Goal: Entertainment & Leisure: Browse casually

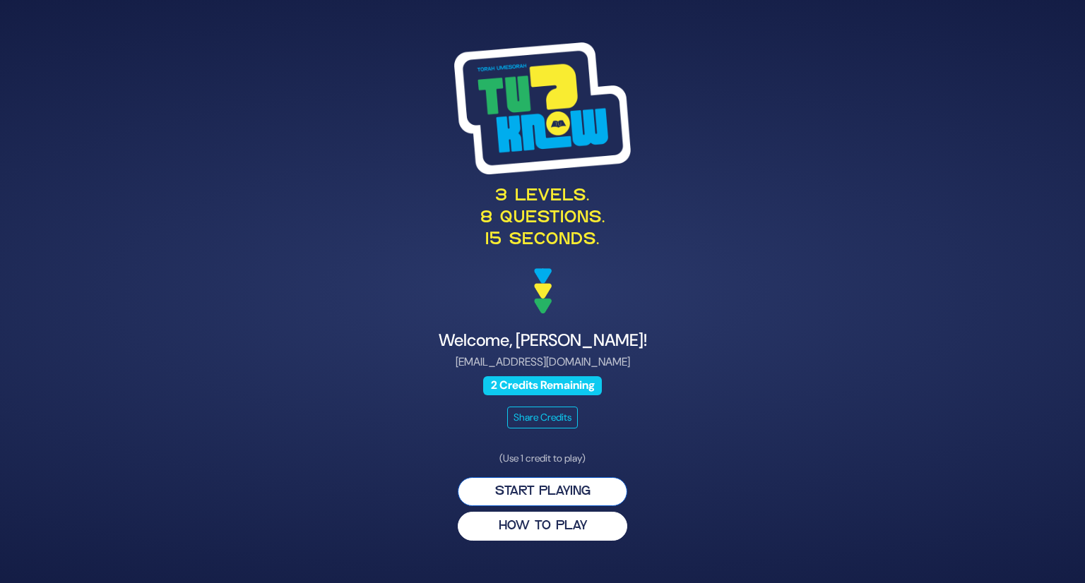
click at [580, 491] on button "Start Playing" at bounding box center [543, 492] width 170 height 29
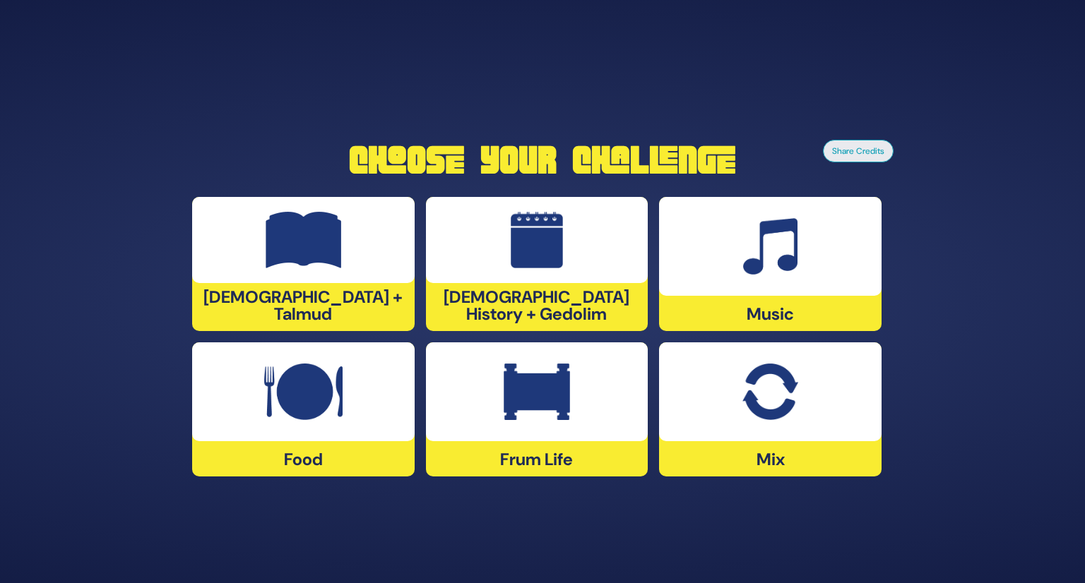
click at [794, 278] on div at bounding box center [770, 246] width 223 height 99
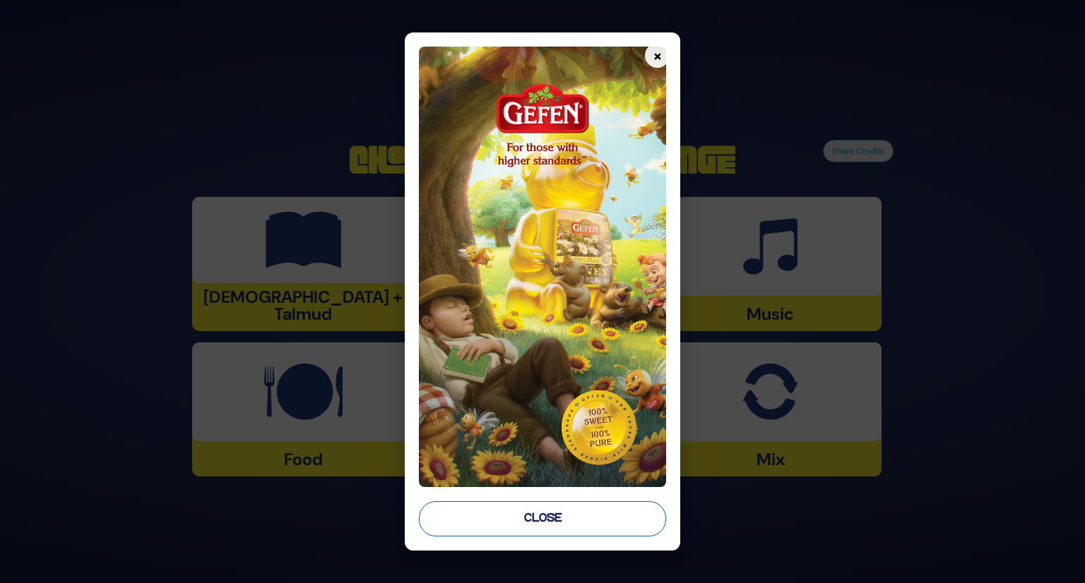
click at [582, 523] on button "Close" at bounding box center [543, 519] width 248 height 35
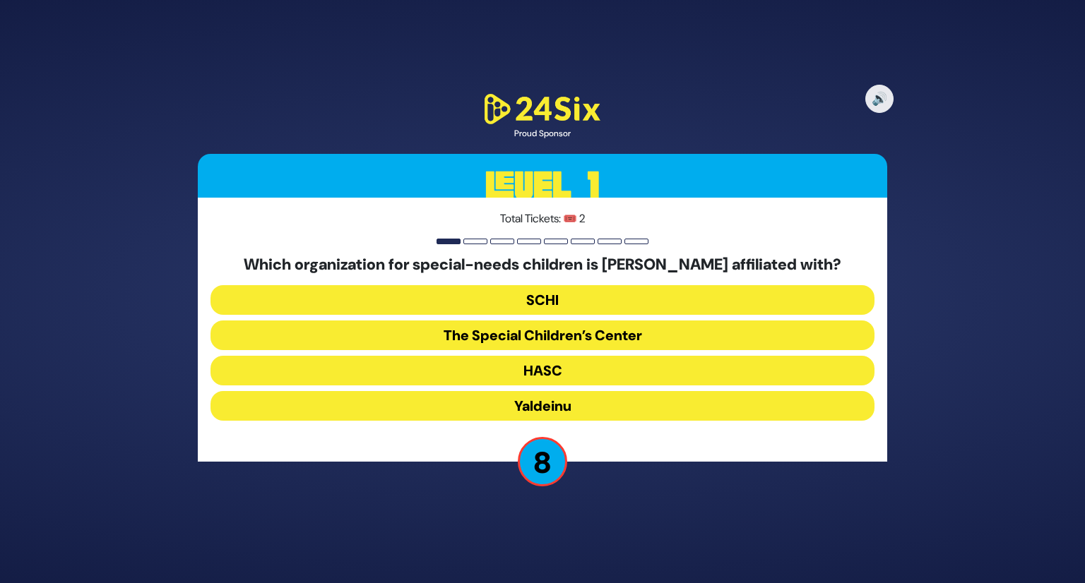
click at [579, 356] on button "The Special Children’s Center" at bounding box center [543, 371] width 664 height 30
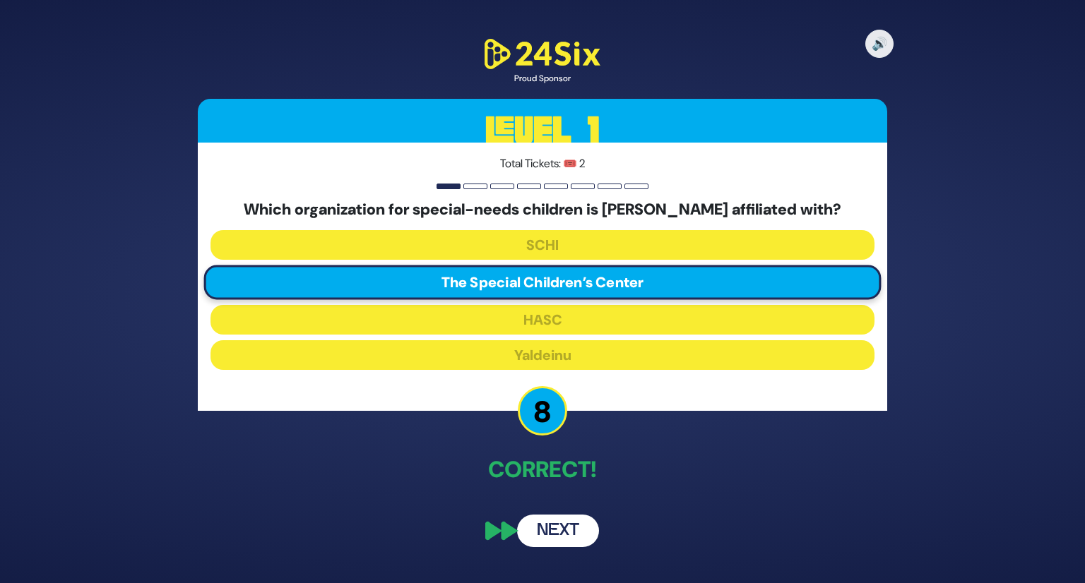
click at [559, 535] on button "Next" at bounding box center [558, 531] width 82 height 32
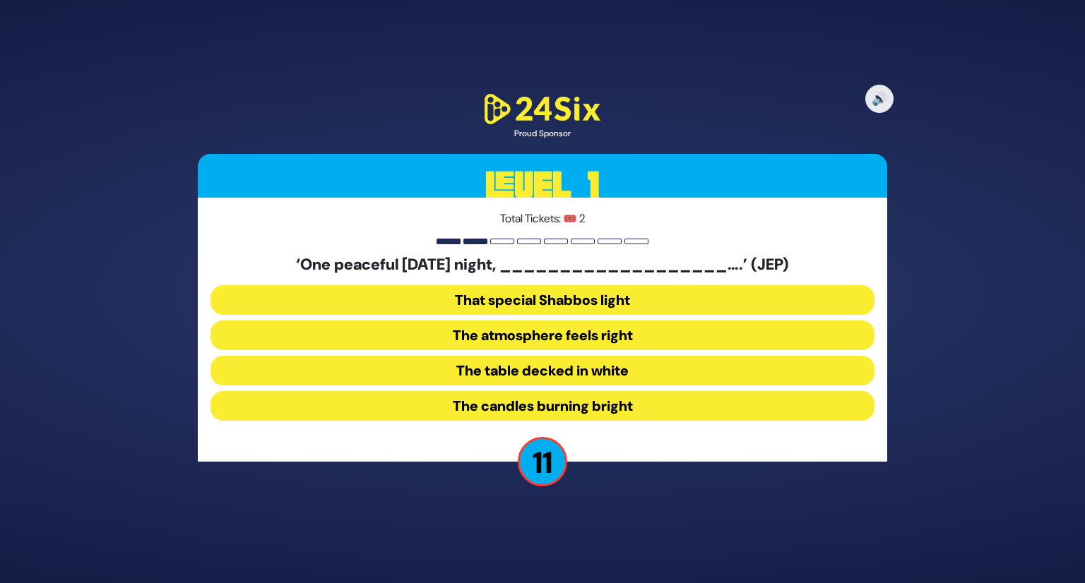
click at [562, 404] on button "The candles burning bright" at bounding box center [543, 406] width 664 height 30
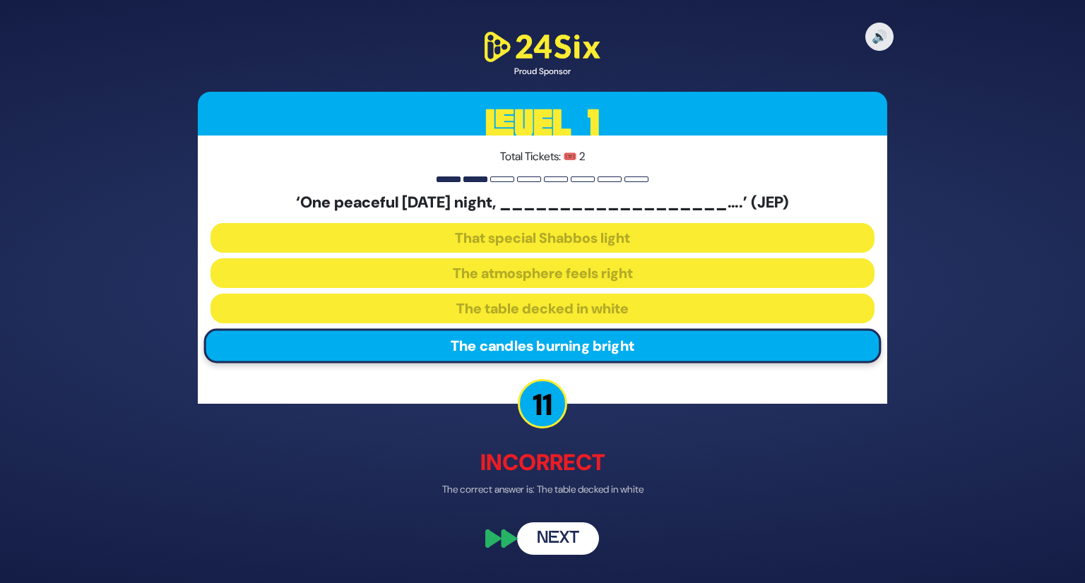
click at [568, 535] on button "Next" at bounding box center [558, 538] width 82 height 32
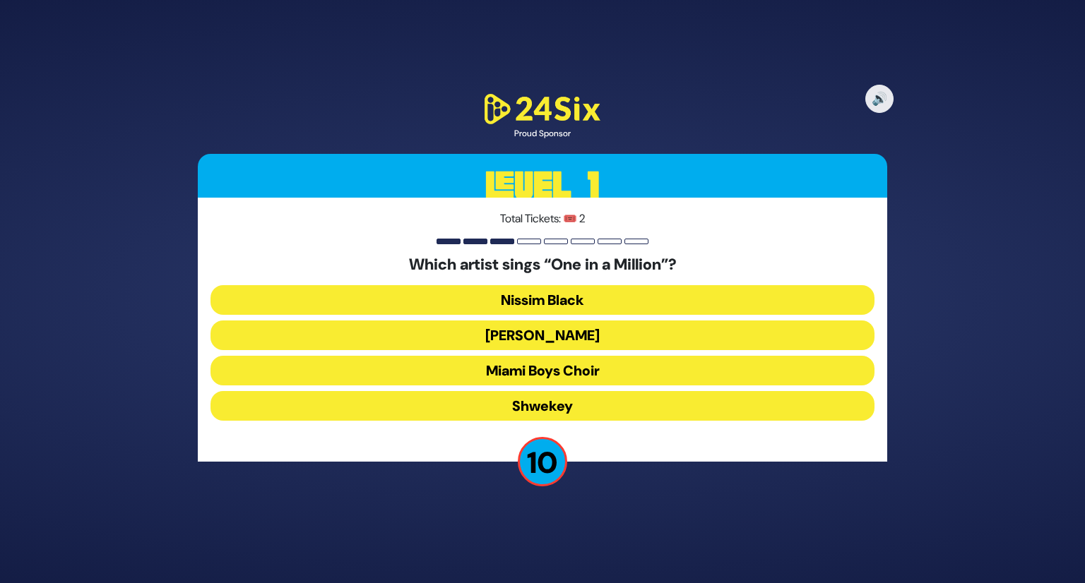
click at [555, 405] on button "Shwekey" at bounding box center [543, 406] width 664 height 30
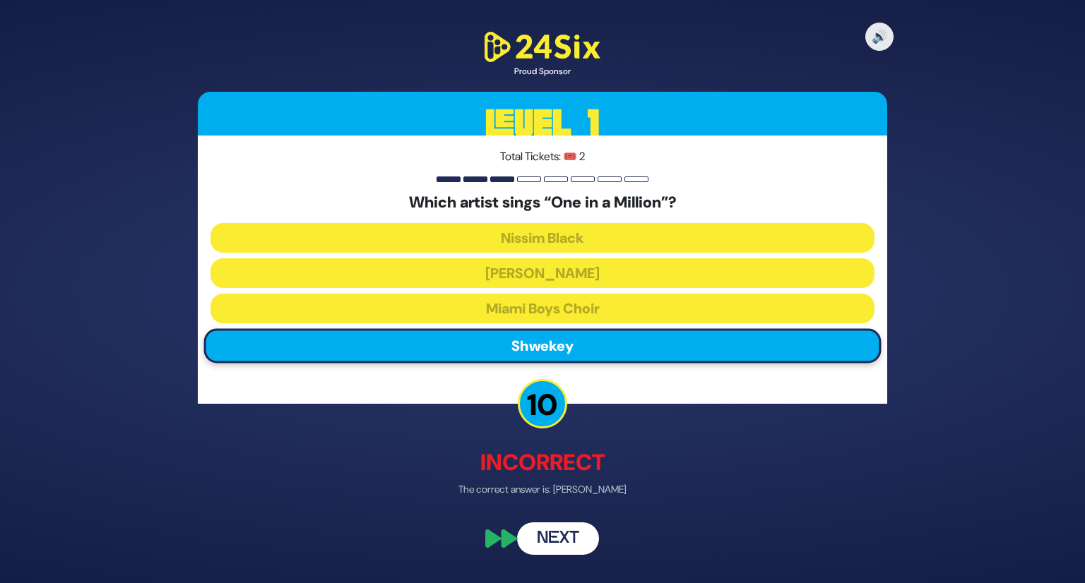
click at [562, 550] on button "Next" at bounding box center [558, 538] width 82 height 32
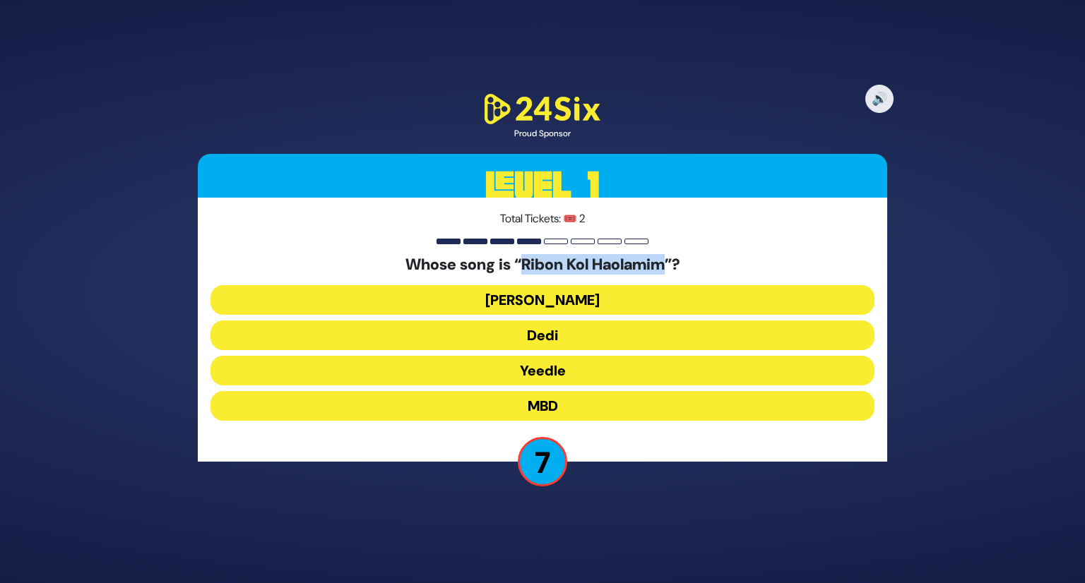
drag, startPoint x: 670, startPoint y: 268, endPoint x: 520, endPoint y: 274, distance: 149.9
click at [520, 274] on h5 "Whose song is “Ribon Kol Haolamim”?" at bounding box center [543, 265] width 664 height 18
click at [540, 391] on button "Yeedle" at bounding box center [543, 406] width 664 height 30
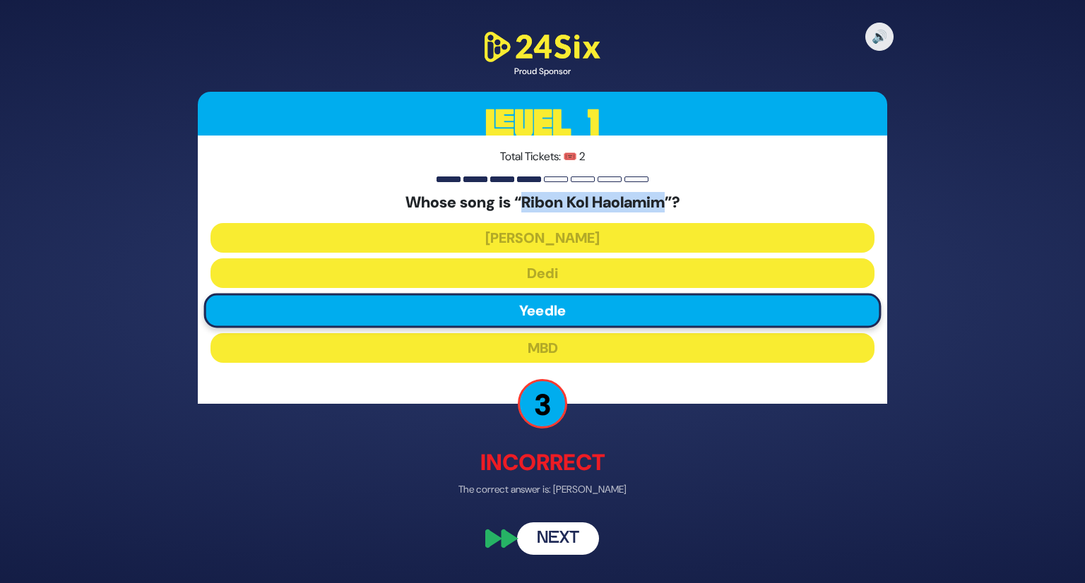
click at [569, 534] on button "Next" at bounding box center [558, 538] width 82 height 32
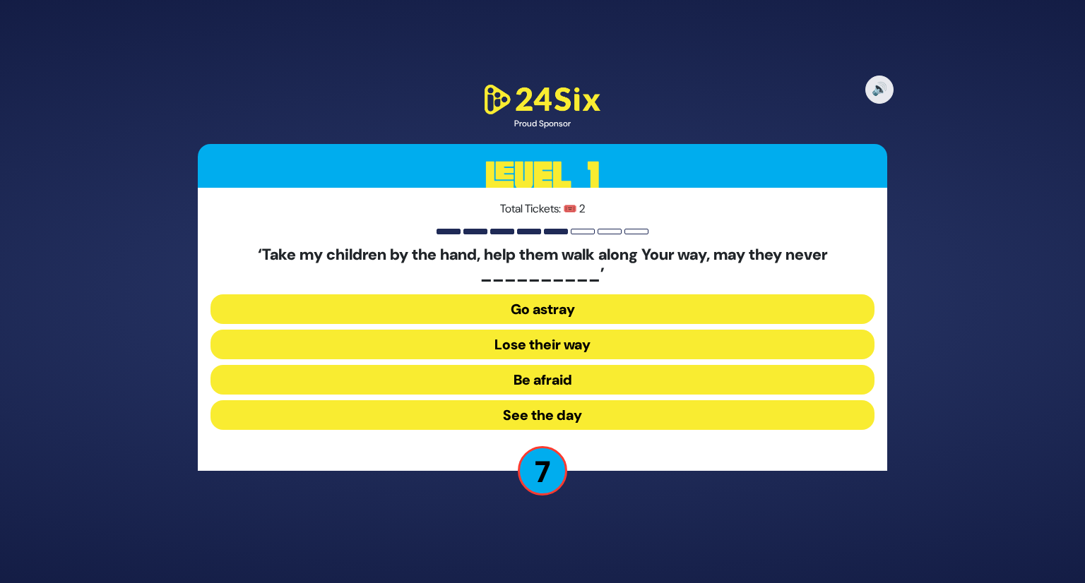
click at [580, 330] on button "Go astray" at bounding box center [543, 345] width 664 height 30
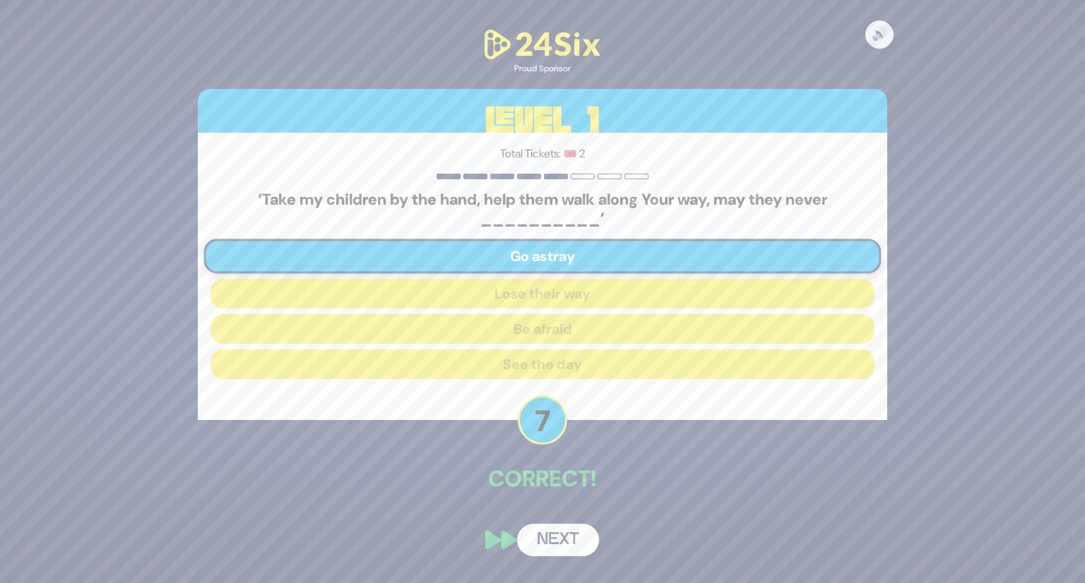
click at [573, 542] on button "Next" at bounding box center [558, 540] width 82 height 32
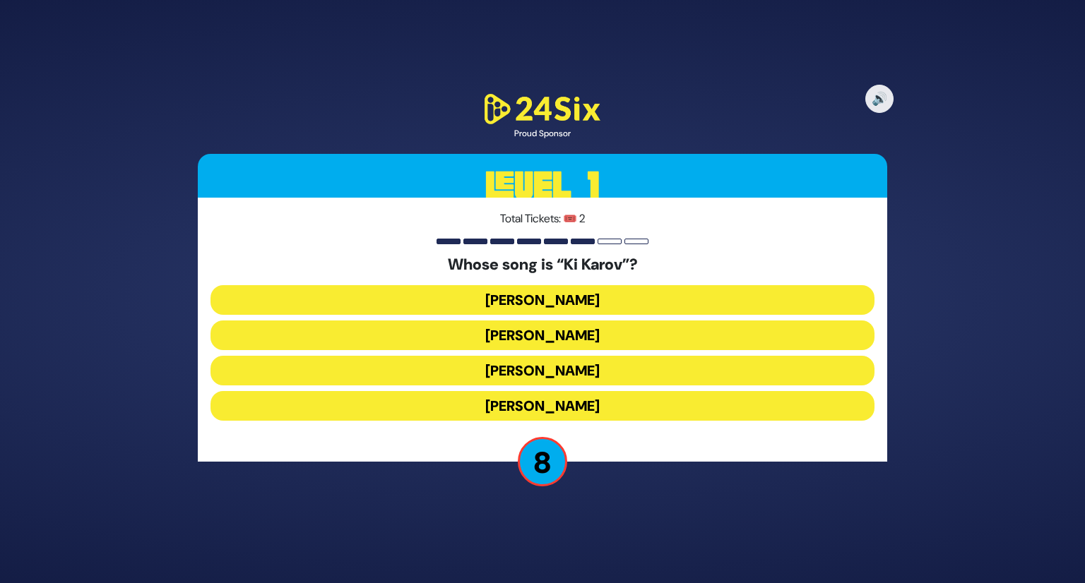
click at [579, 356] on button "[PERSON_NAME]" at bounding box center [543, 371] width 664 height 30
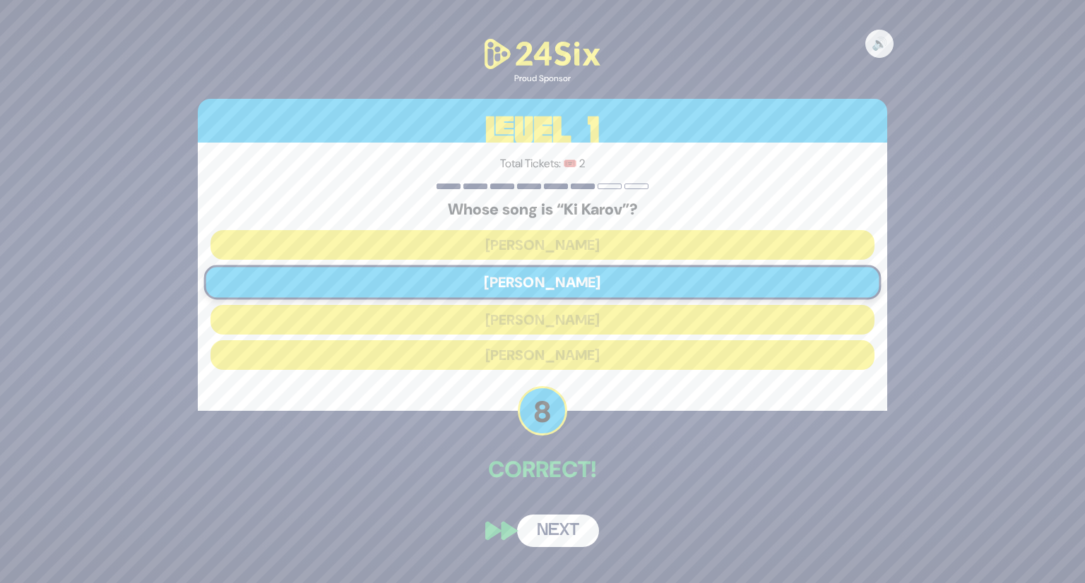
click at [566, 533] on button "Next" at bounding box center [558, 531] width 82 height 32
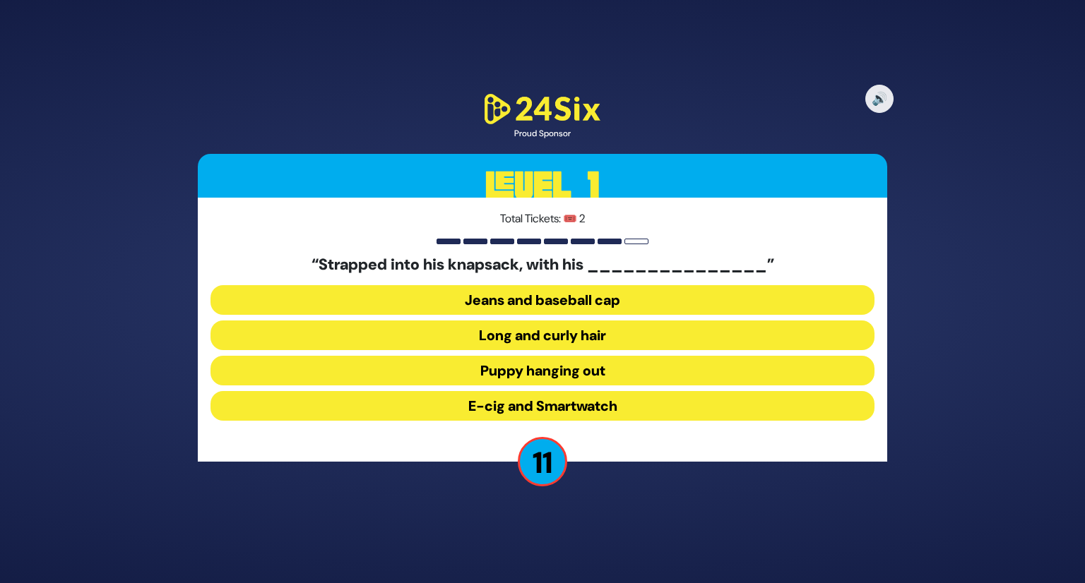
click at [559, 356] on button "Long and curly hair" at bounding box center [543, 371] width 664 height 30
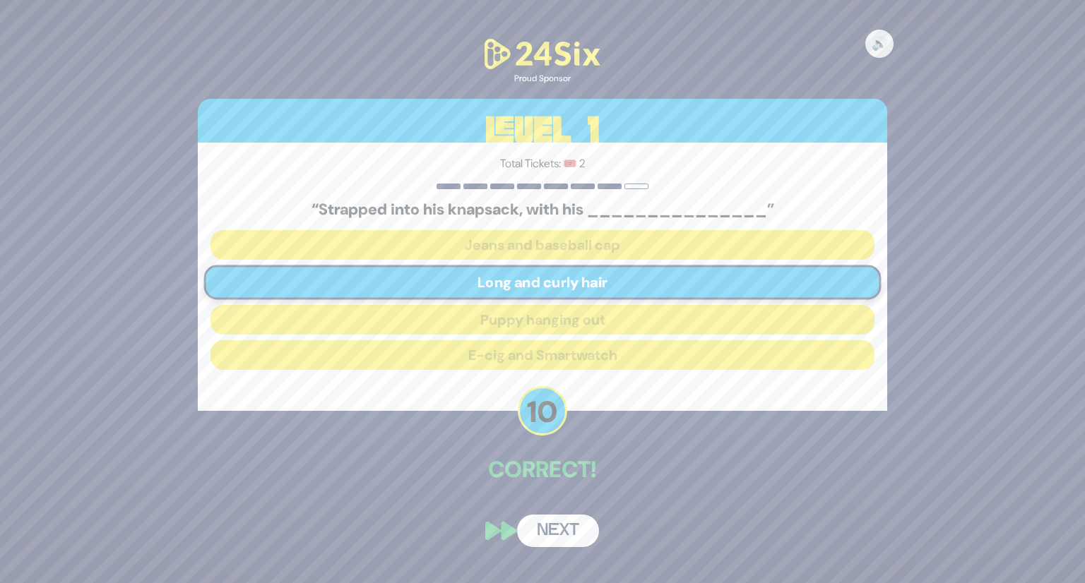
click at [559, 536] on button "Next" at bounding box center [558, 531] width 82 height 32
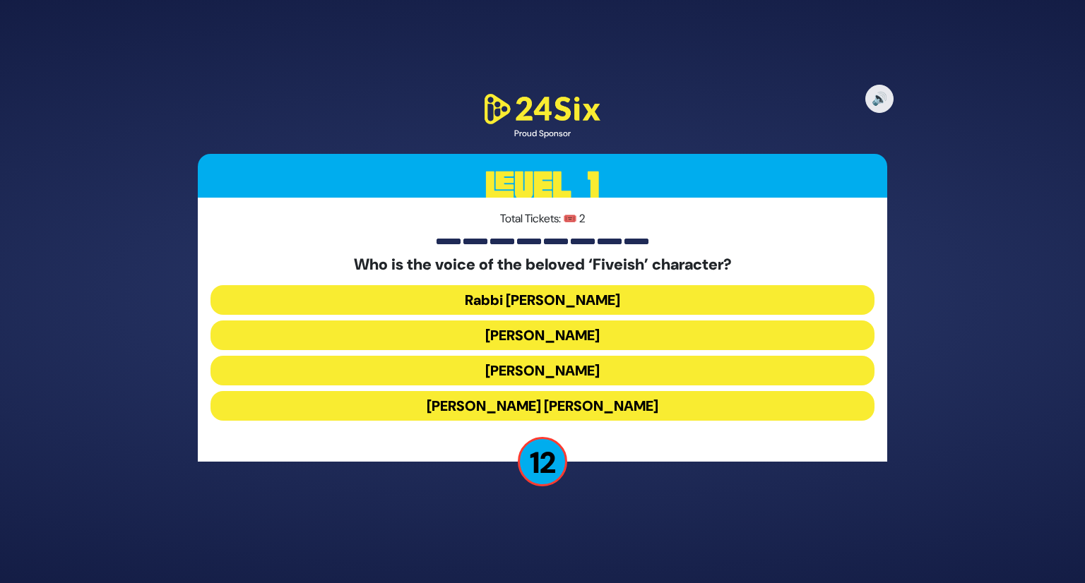
click at [593, 356] on button "[PERSON_NAME]" at bounding box center [543, 371] width 664 height 30
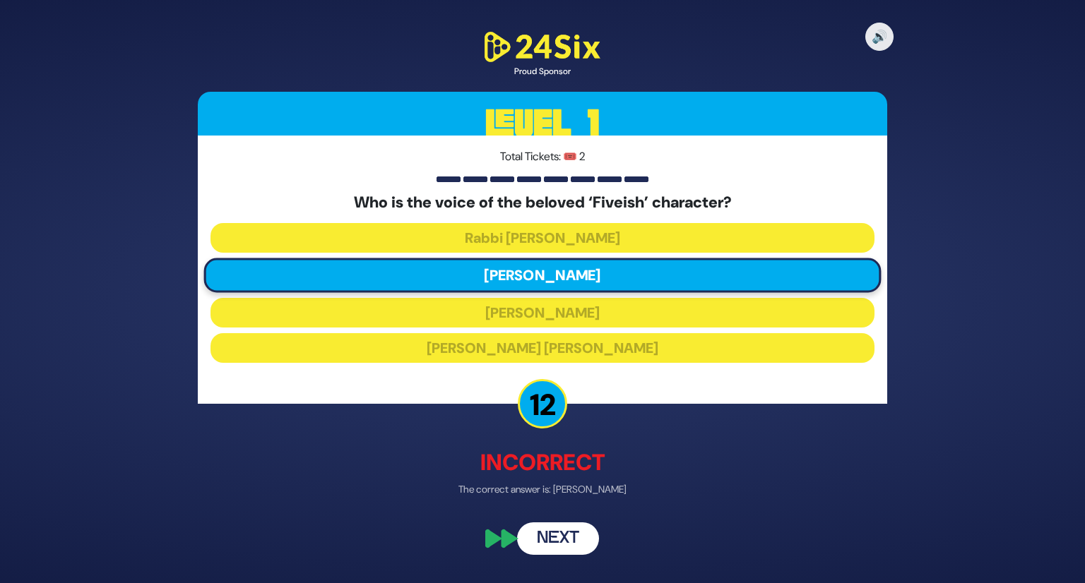
click at [551, 543] on button "Next" at bounding box center [558, 538] width 82 height 32
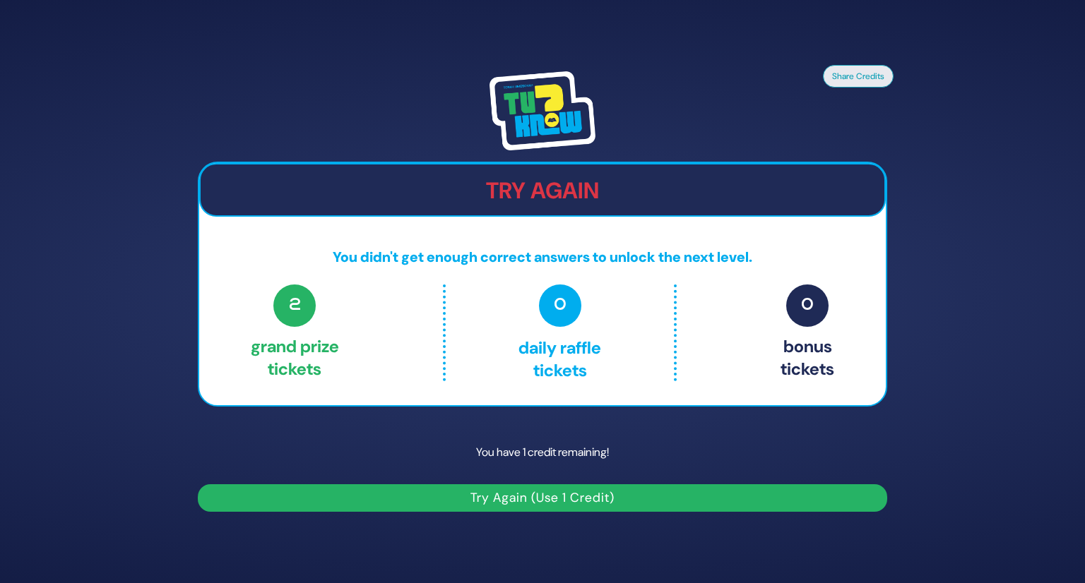
click at [562, 494] on button "Try Again (Use 1 Credit)" at bounding box center [542, 499] width 689 height 28
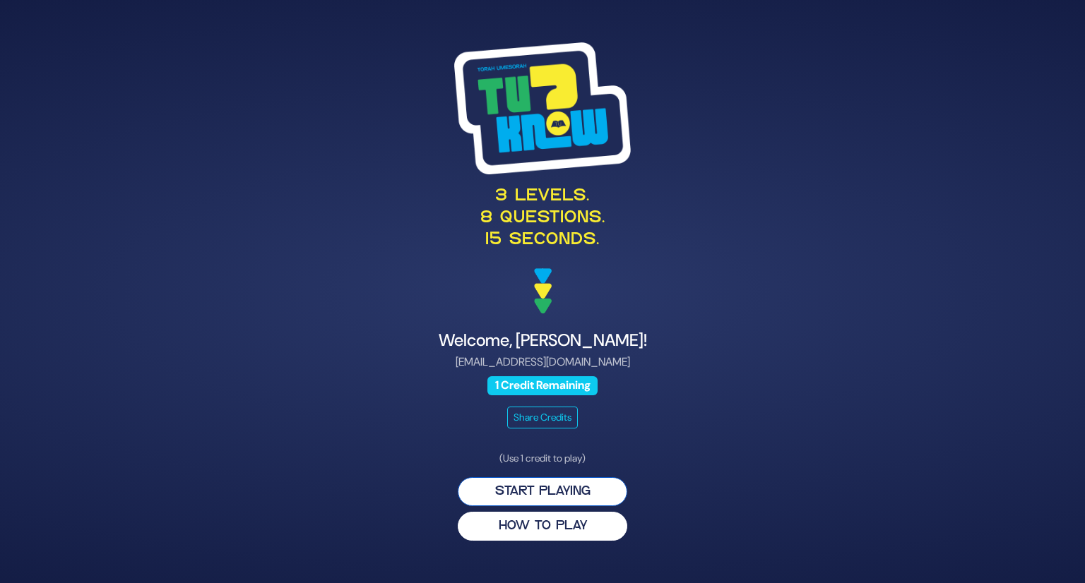
click at [554, 490] on button "Start Playing" at bounding box center [543, 492] width 170 height 29
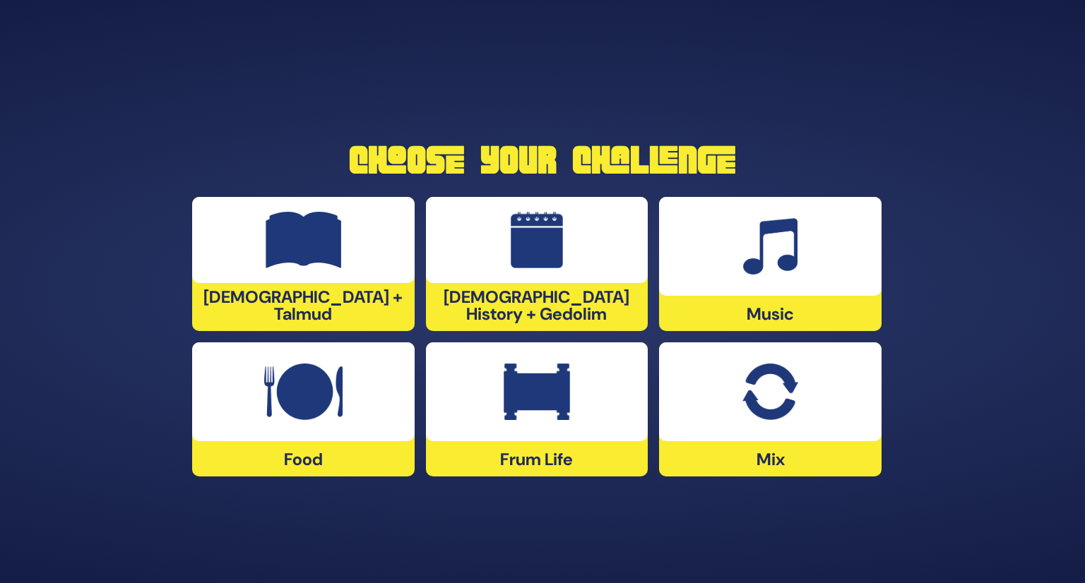
click at [728, 272] on div at bounding box center [770, 246] width 223 height 99
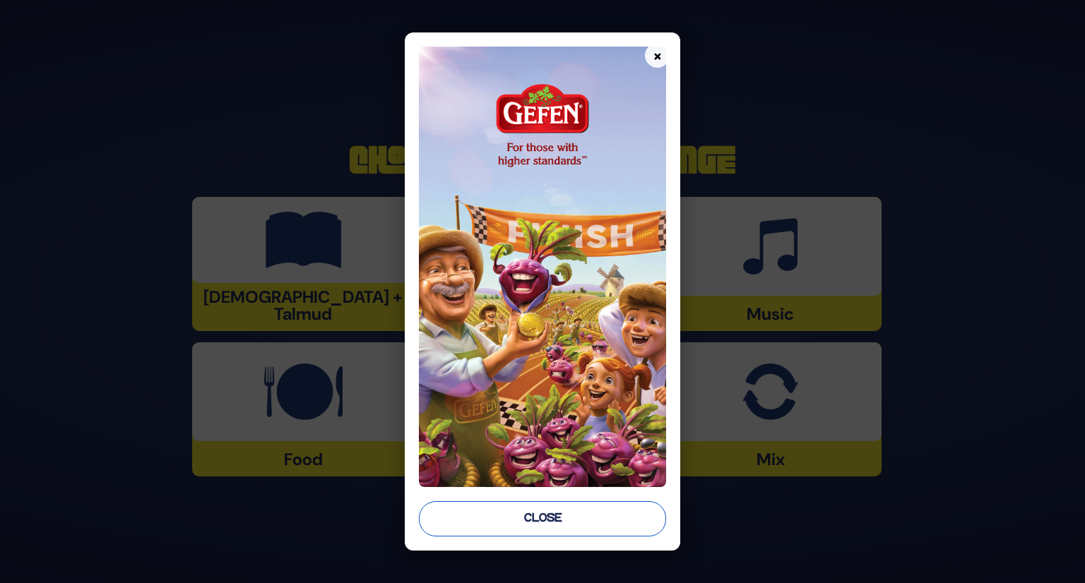
click at [545, 521] on button "Close" at bounding box center [543, 519] width 248 height 35
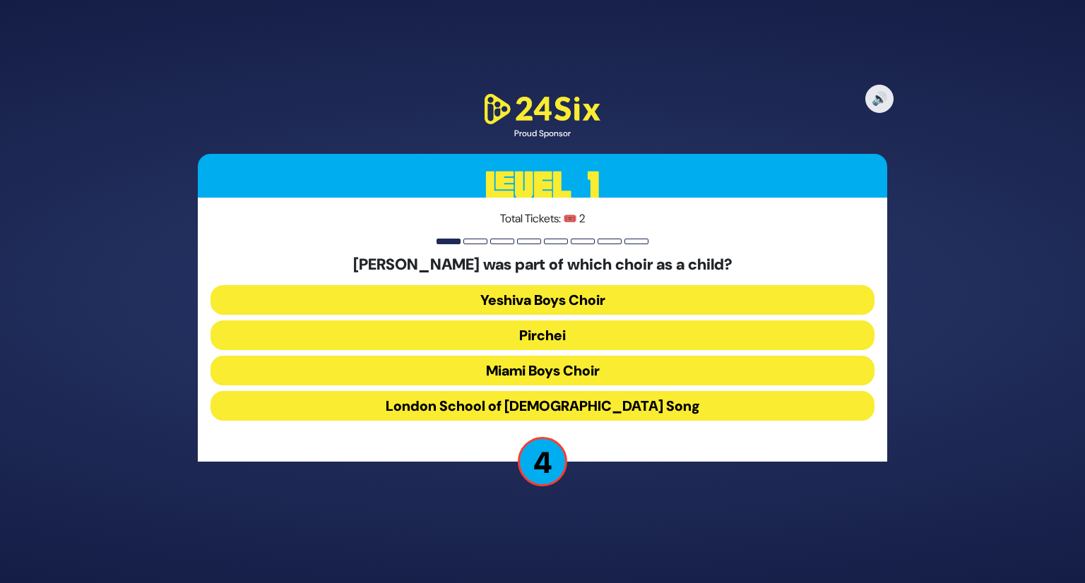
click at [563, 321] on button "Yeshiva Boys Choir" at bounding box center [543, 336] width 664 height 30
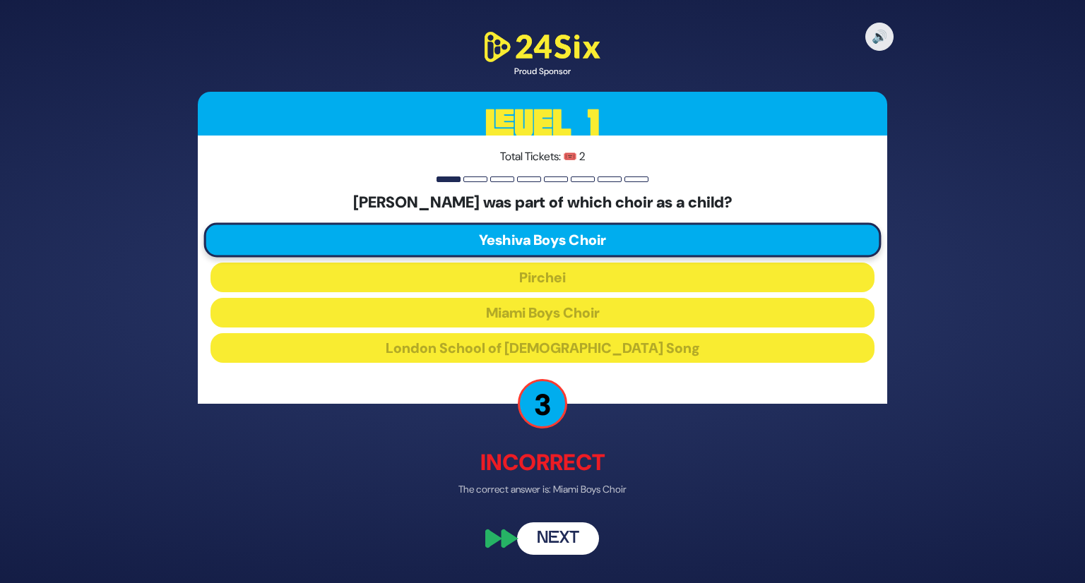
click at [565, 536] on button "Next" at bounding box center [558, 538] width 82 height 32
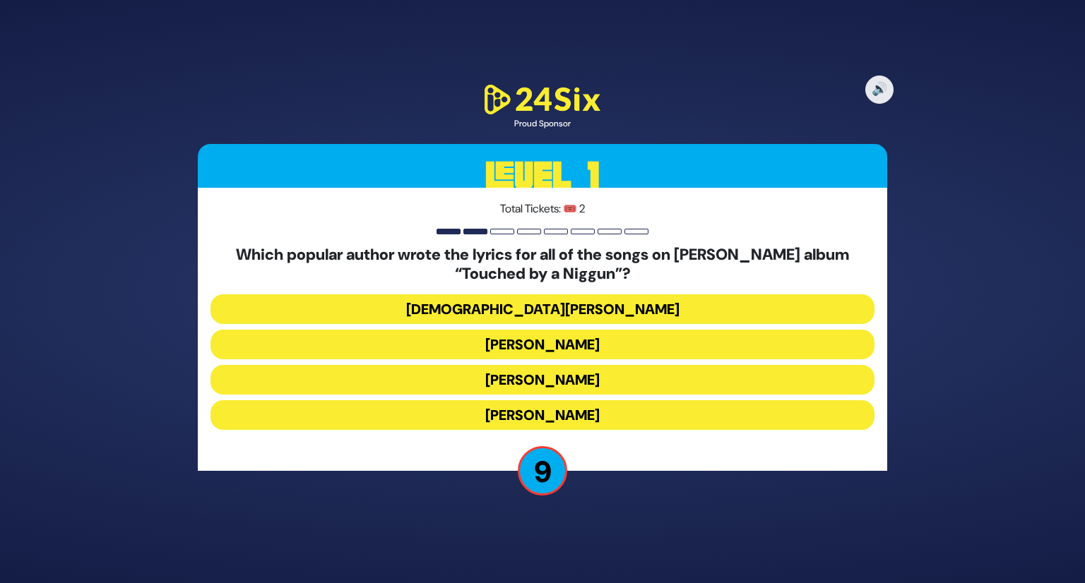
click at [571, 330] on button "Rabbi Yechiel Spero" at bounding box center [543, 345] width 664 height 30
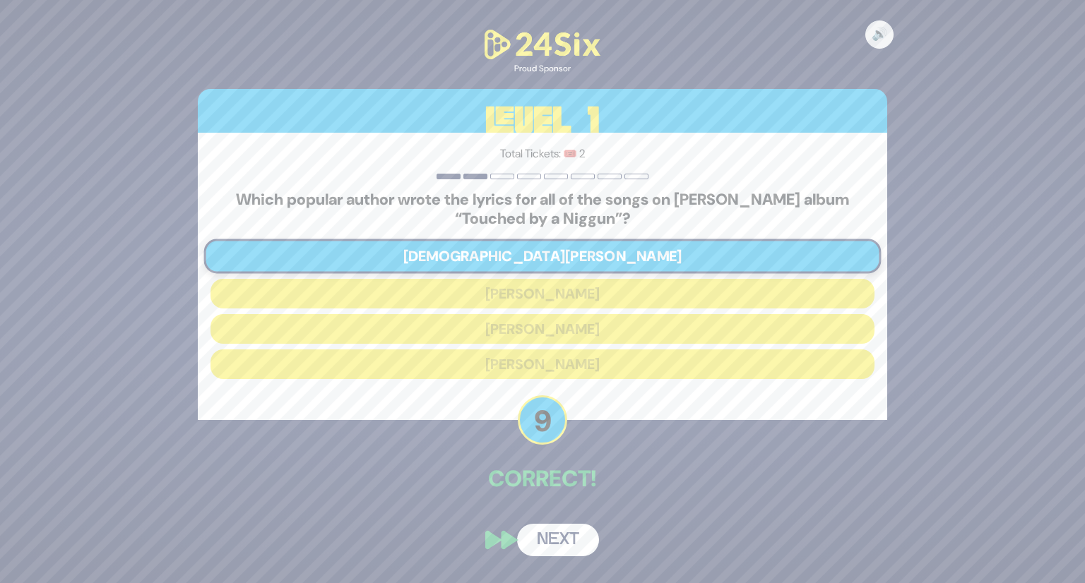
click at [565, 543] on button "Next" at bounding box center [558, 540] width 82 height 32
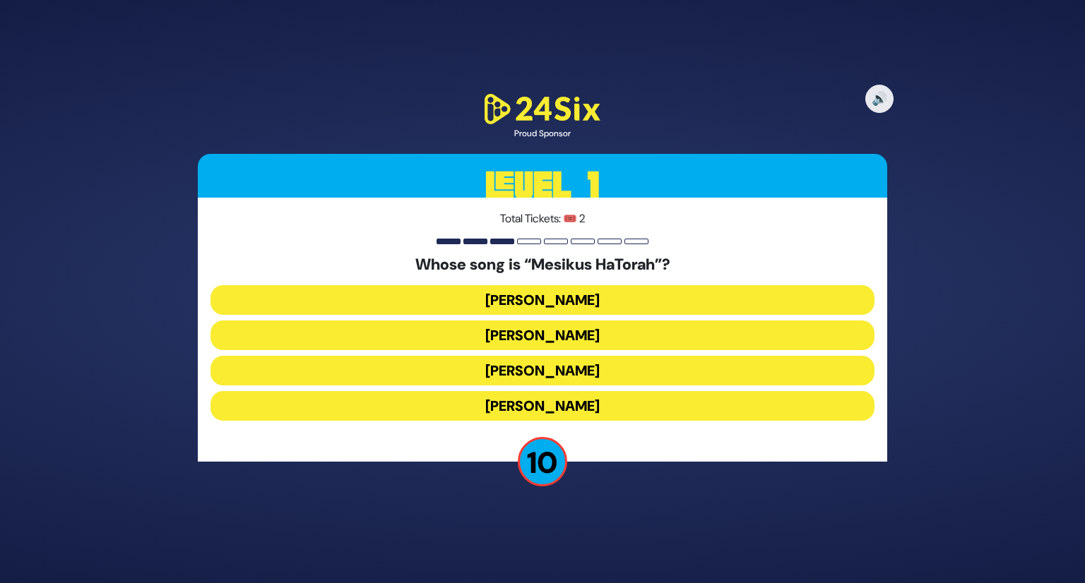
click at [601, 321] on button "[PERSON_NAME]" at bounding box center [543, 336] width 664 height 30
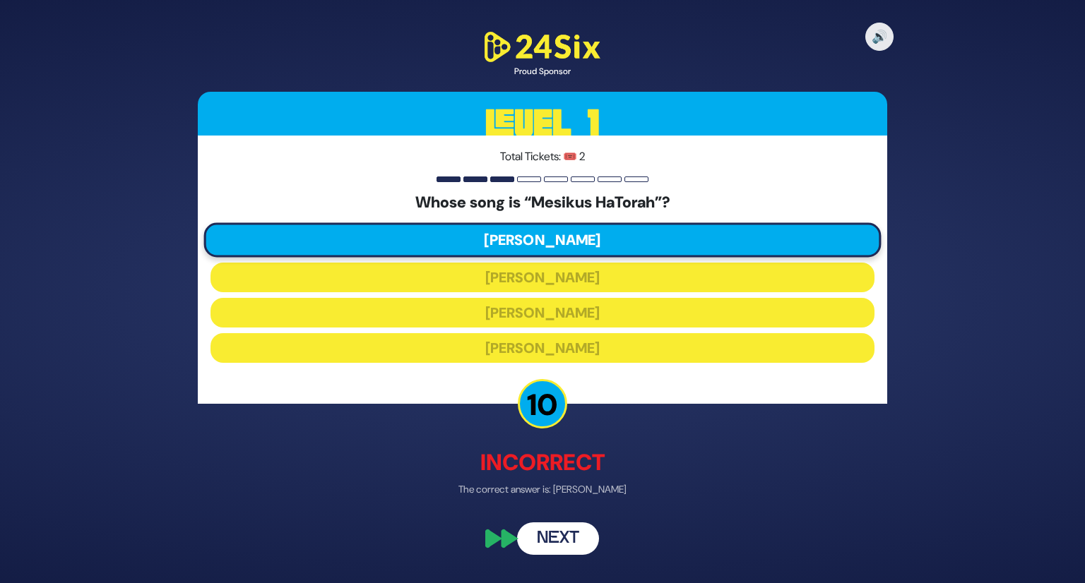
click at [572, 527] on button "Next" at bounding box center [558, 538] width 82 height 32
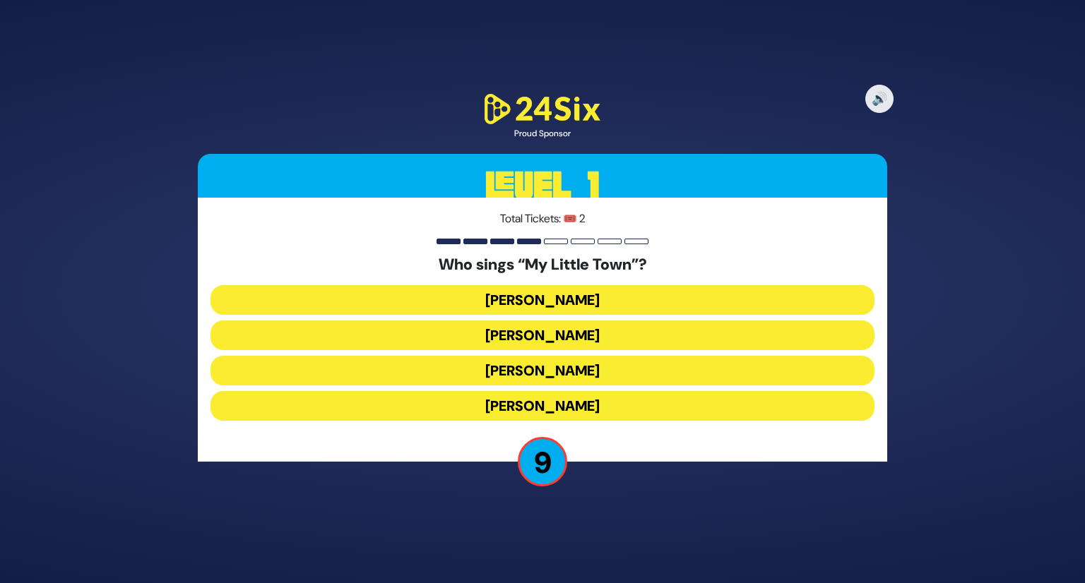
click at [578, 391] on button "Shulem Lemmer" at bounding box center [543, 406] width 664 height 30
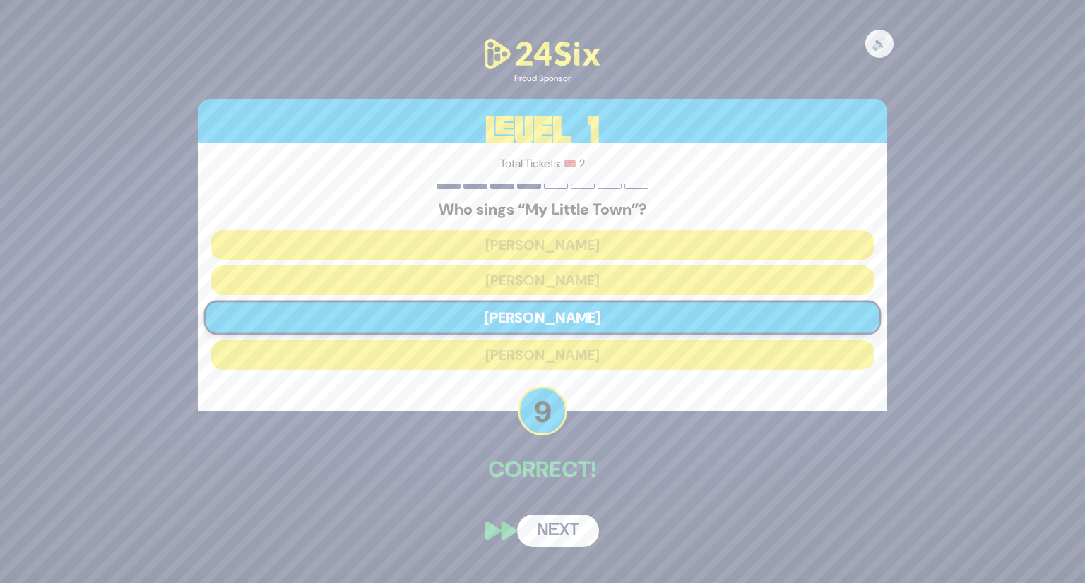
click at [572, 540] on button "Next" at bounding box center [558, 531] width 82 height 32
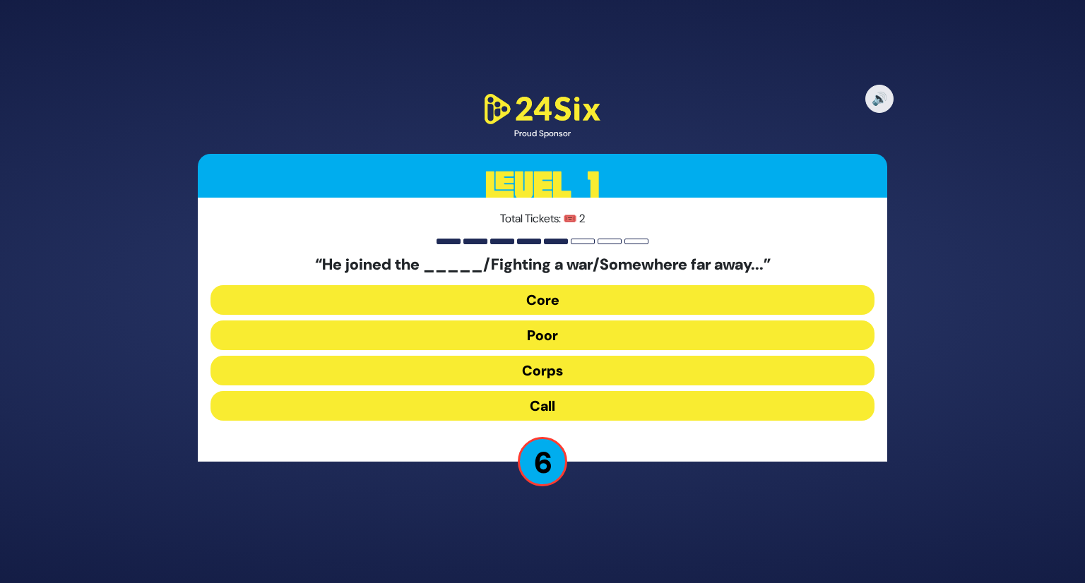
click at [548, 391] on button "Corps" at bounding box center [543, 406] width 664 height 30
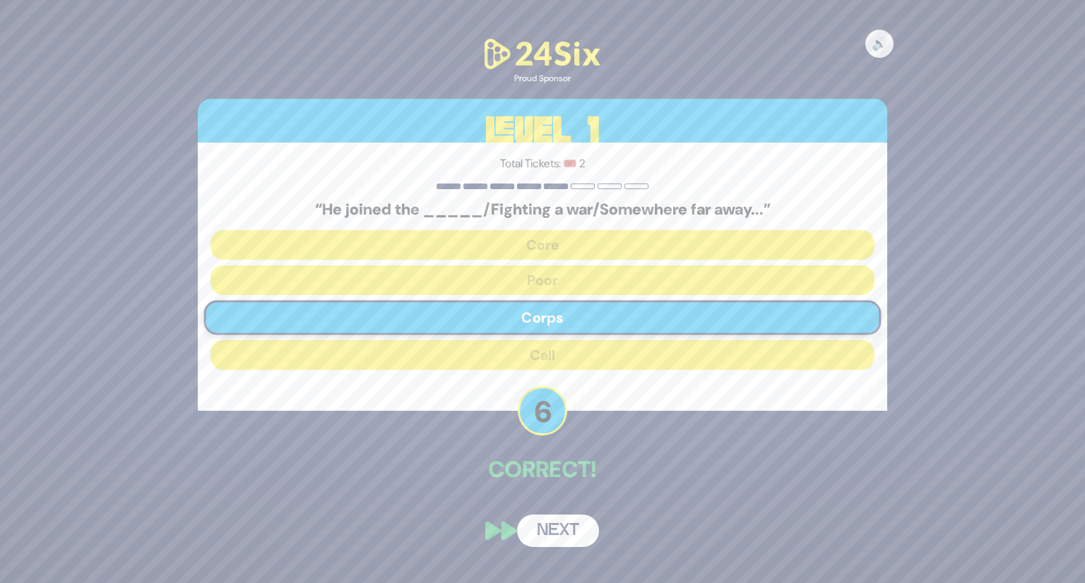
click at [575, 533] on button "Next" at bounding box center [558, 531] width 82 height 32
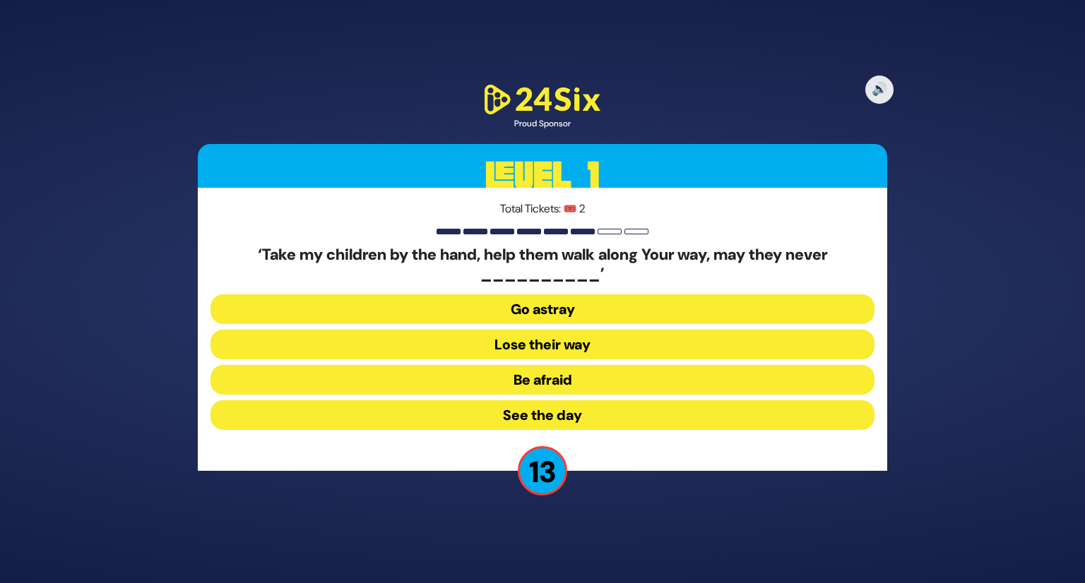
click at [576, 330] on button "Go astray" at bounding box center [543, 345] width 664 height 30
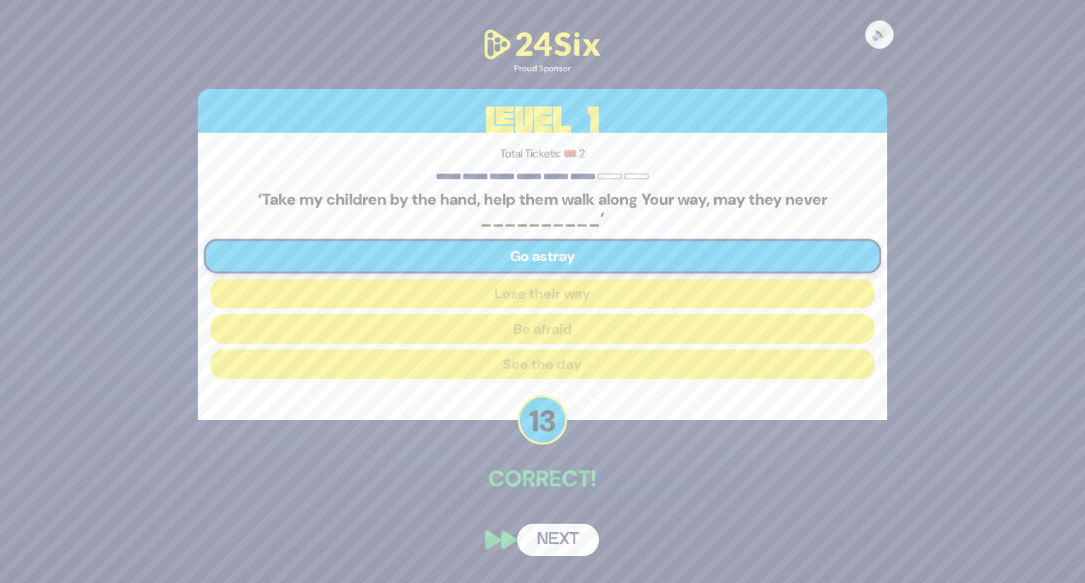
click at [559, 530] on button "Next" at bounding box center [558, 540] width 82 height 32
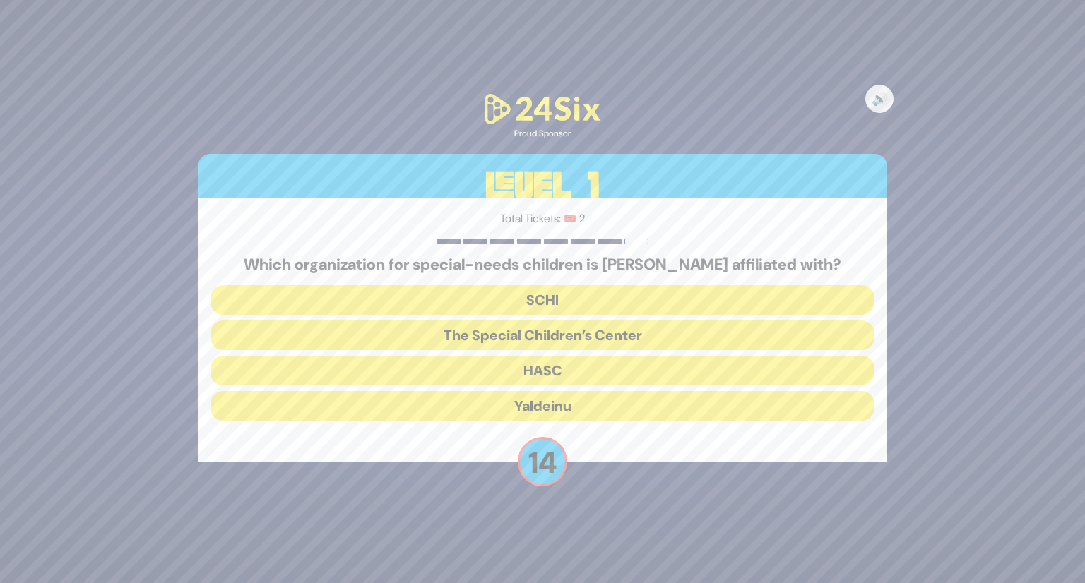
click at [636, 356] on button "The Special Children’s Center" at bounding box center [543, 371] width 664 height 30
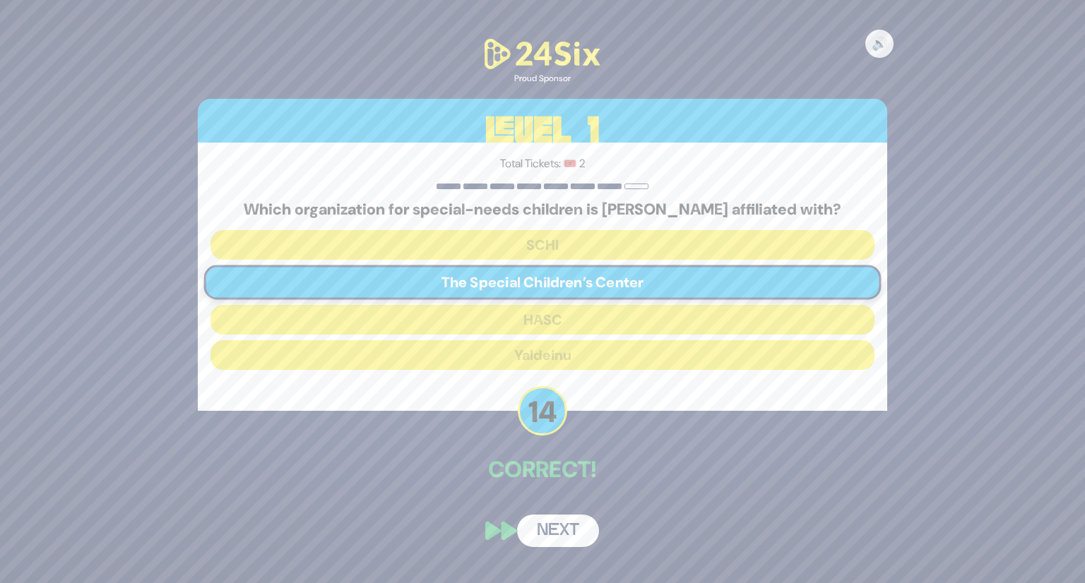
click at [565, 526] on button "Next" at bounding box center [558, 531] width 82 height 32
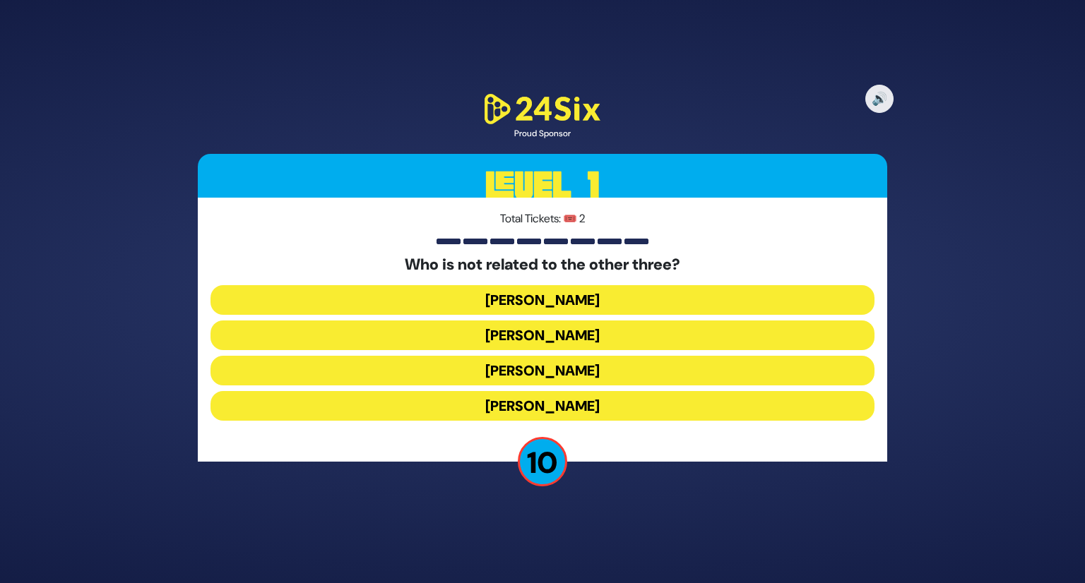
click at [555, 400] on button "Shie Fried" at bounding box center [543, 406] width 664 height 30
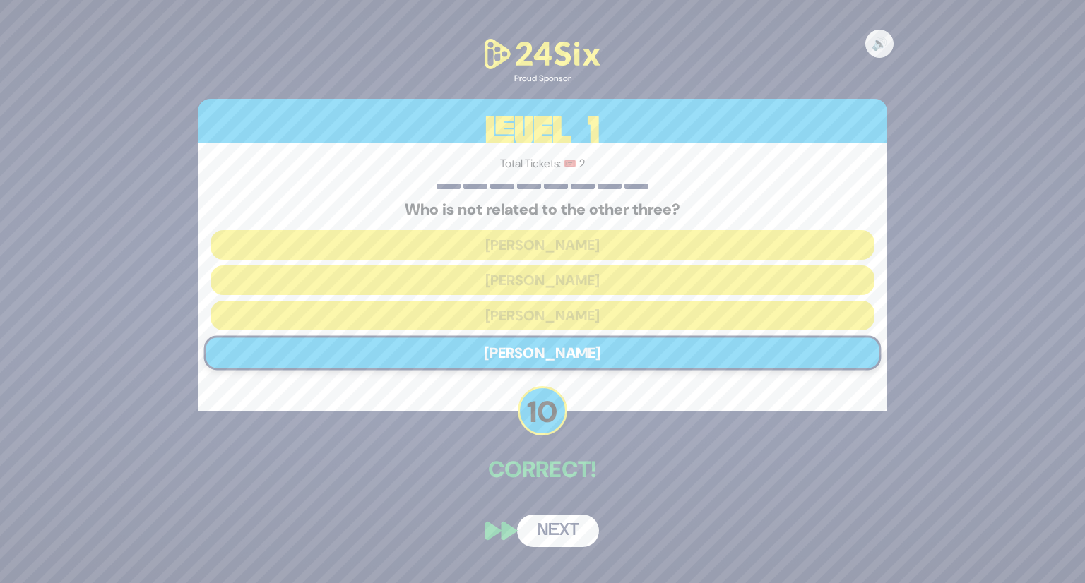
click at [573, 535] on button "Next" at bounding box center [558, 531] width 82 height 32
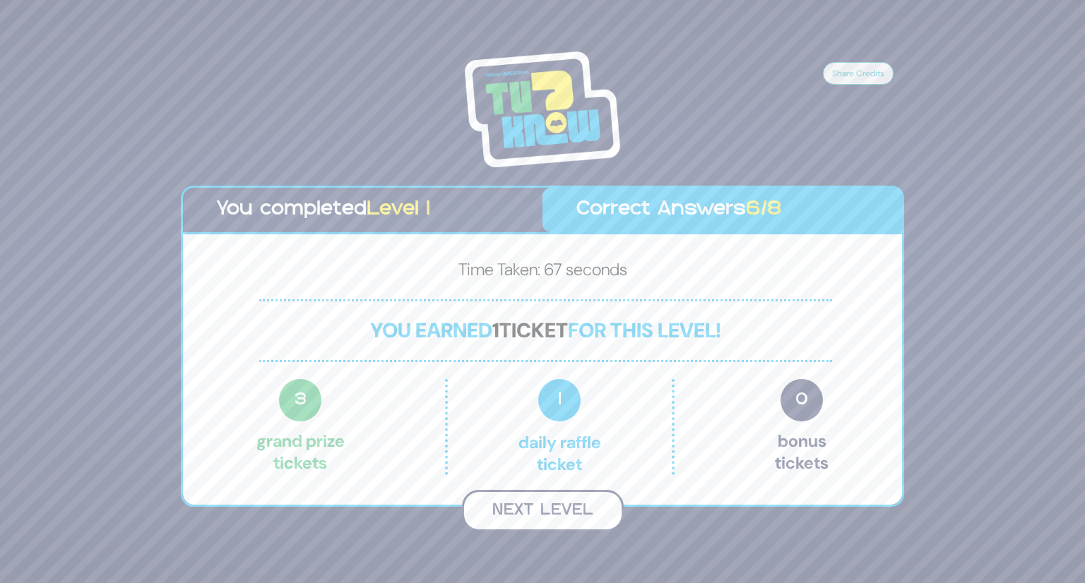
click at [557, 515] on button "Next Level" at bounding box center [543, 511] width 162 height 42
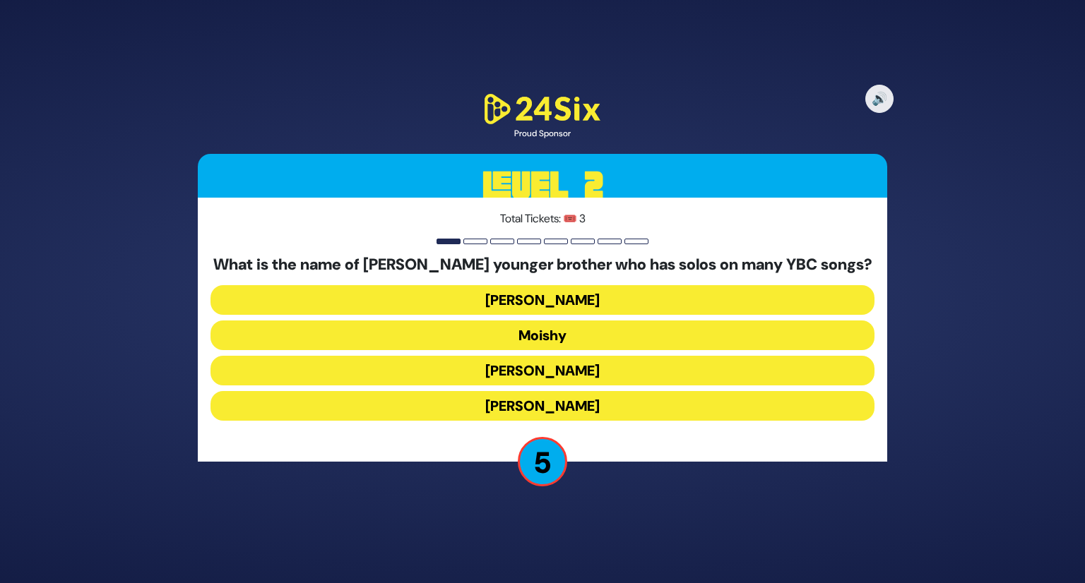
click at [593, 391] on button "Yosef Dovid" at bounding box center [543, 406] width 664 height 30
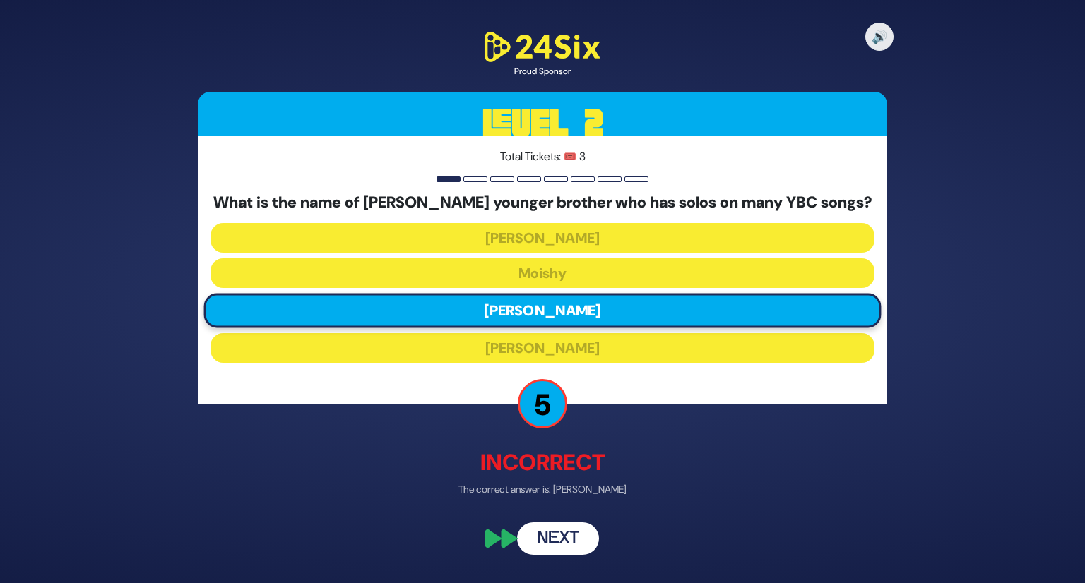
click at [574, 540] on button "Next" at bounding box center [558, 538] width 82 height 32
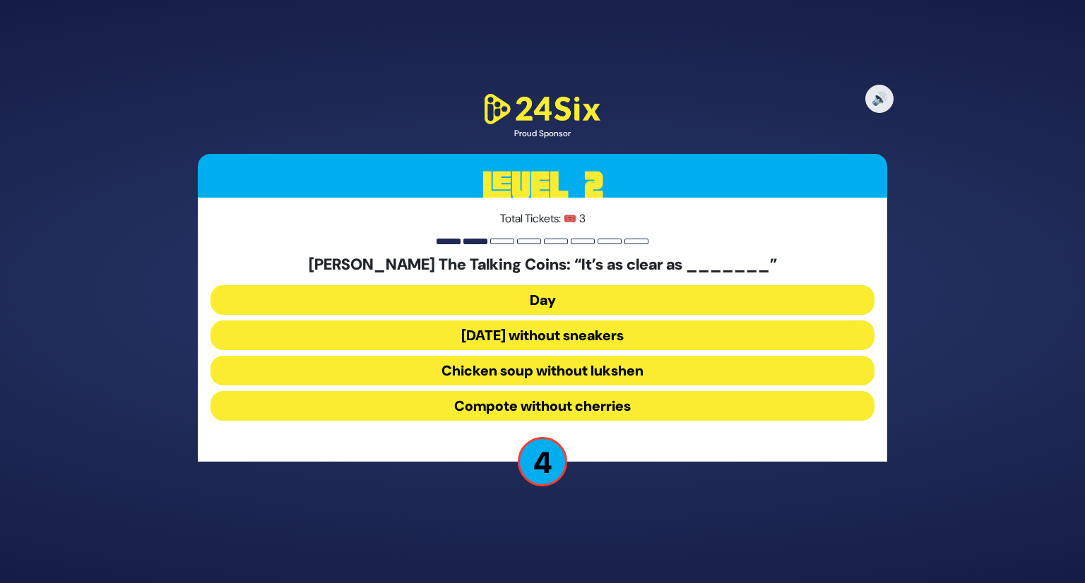
click at [607, 391] on button "Chicken soup without lukshen" at bounding box center [543, 406] width 664 height 30
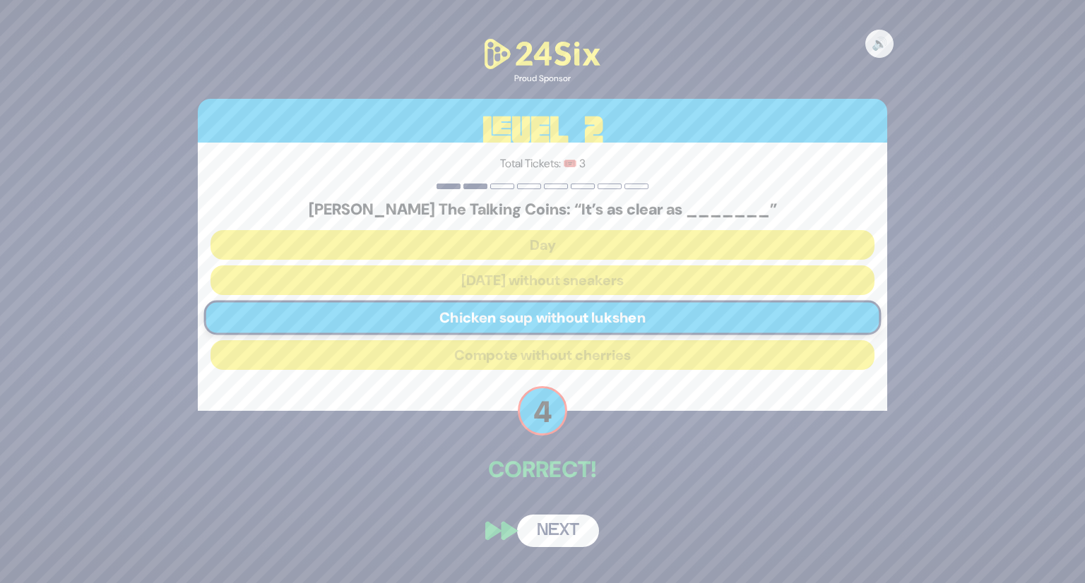
click at [559, 529] on button "Next" at bounding box center [558, 531] width 82 height 32
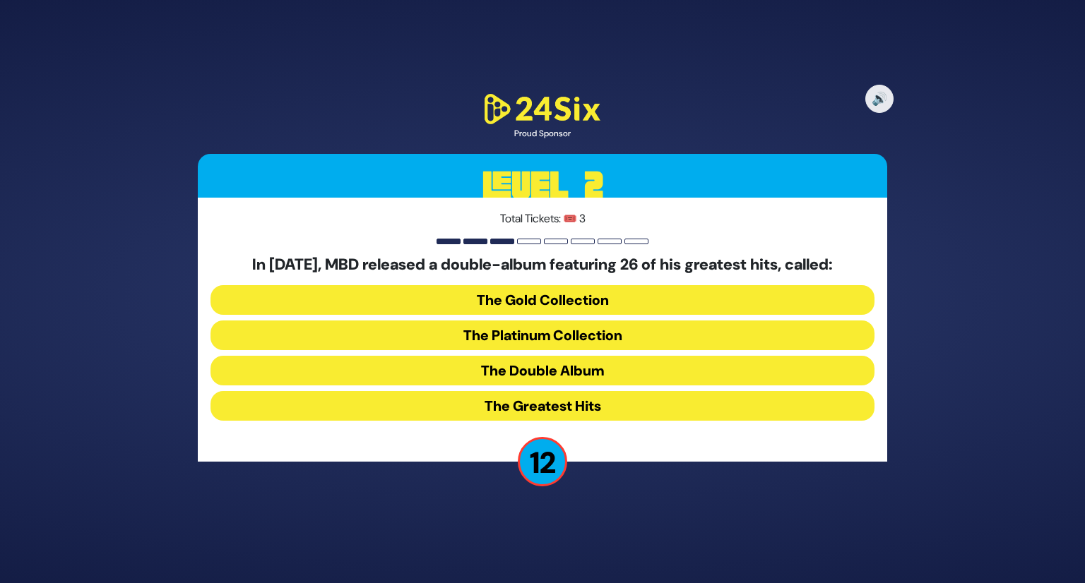
click at [550, 391] on button "The Double Album" at bounding box center [543, 406] width 664 height 30
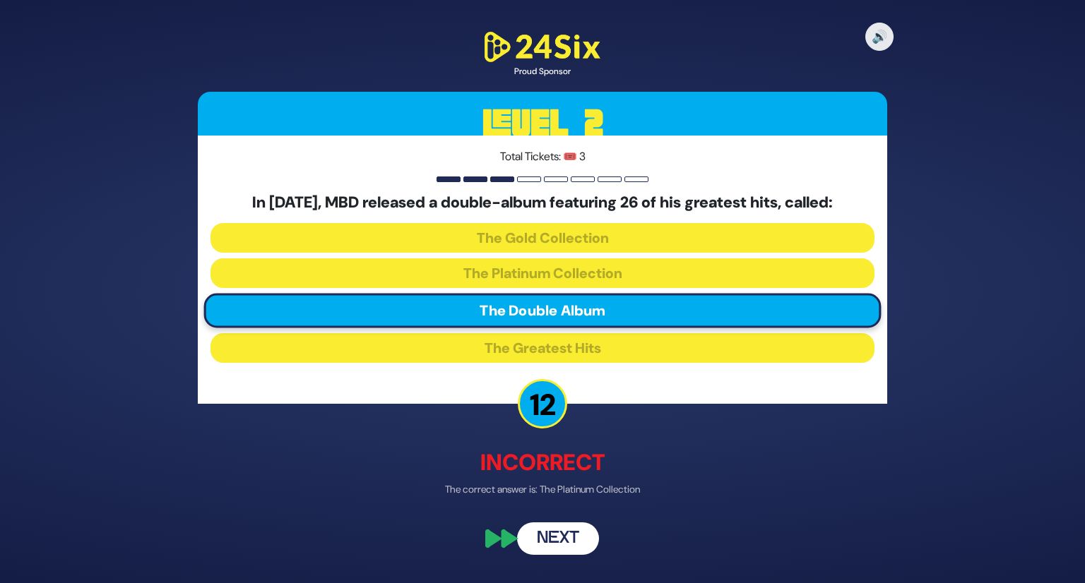
click at [552, 546] on button "Next" at bounding box center [558, 538] width 82 height 32
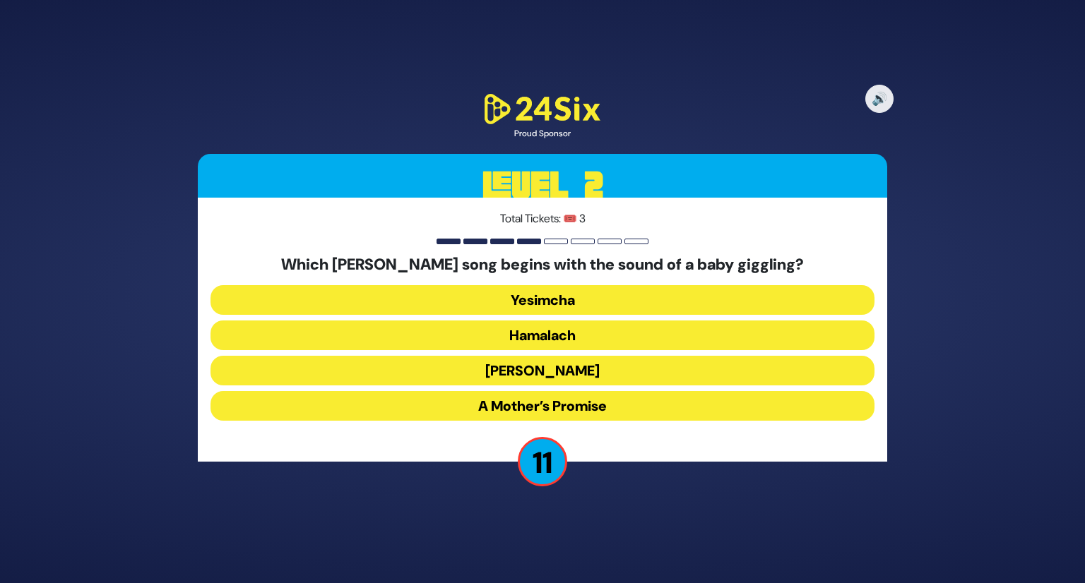
click at [600, 404] on button "A Mother’s Promise" at bounding box center [543, 406] width 664 height 30
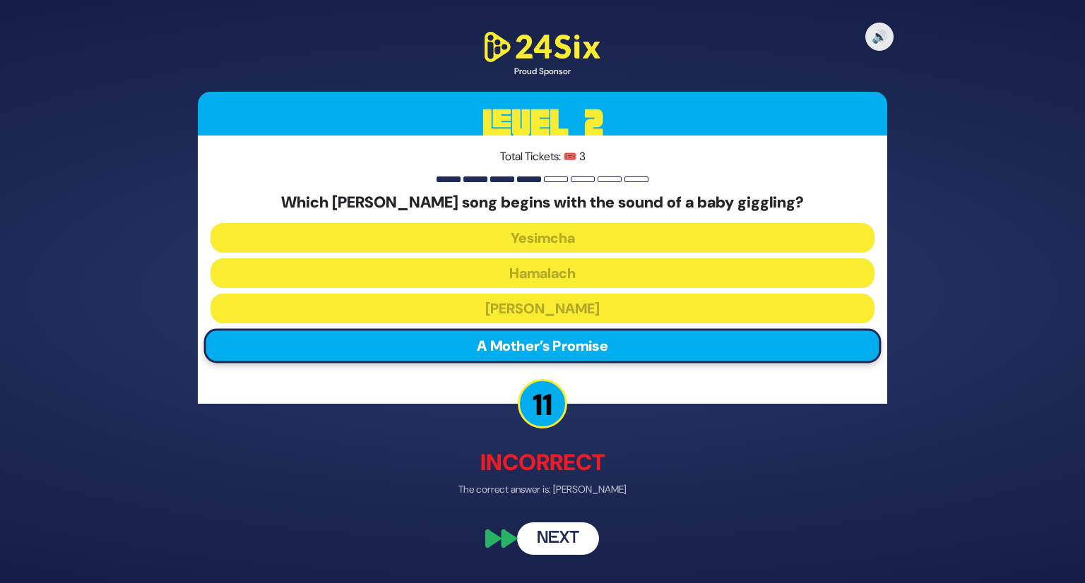
click at [568, 538] on button "Next" at bounding box center [558, 538] width 82 height 32
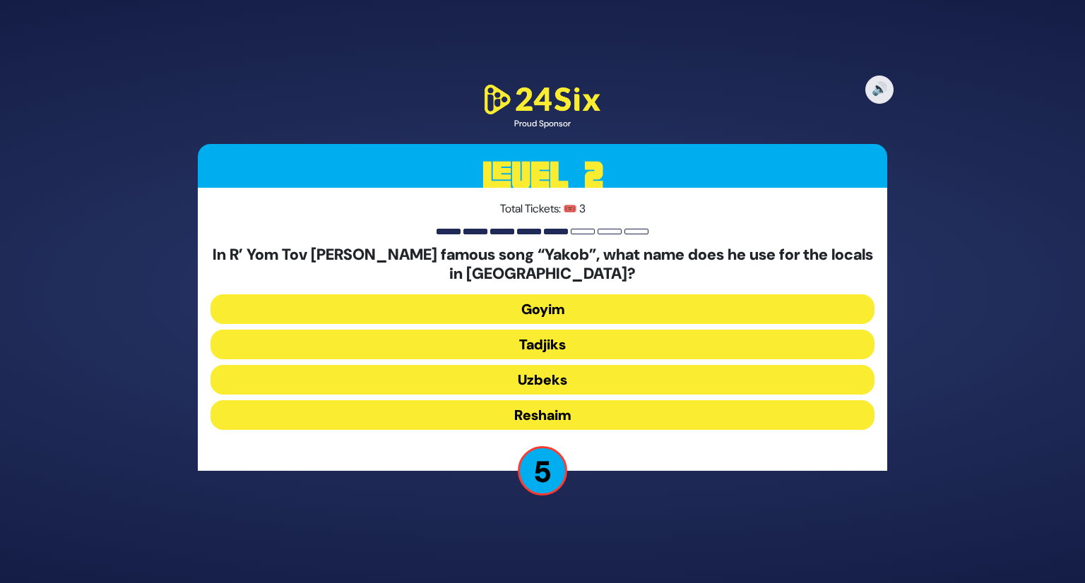
click at [570, 401] on button "Uzbeks" at bounding box center [543, 416] width 664 height 30
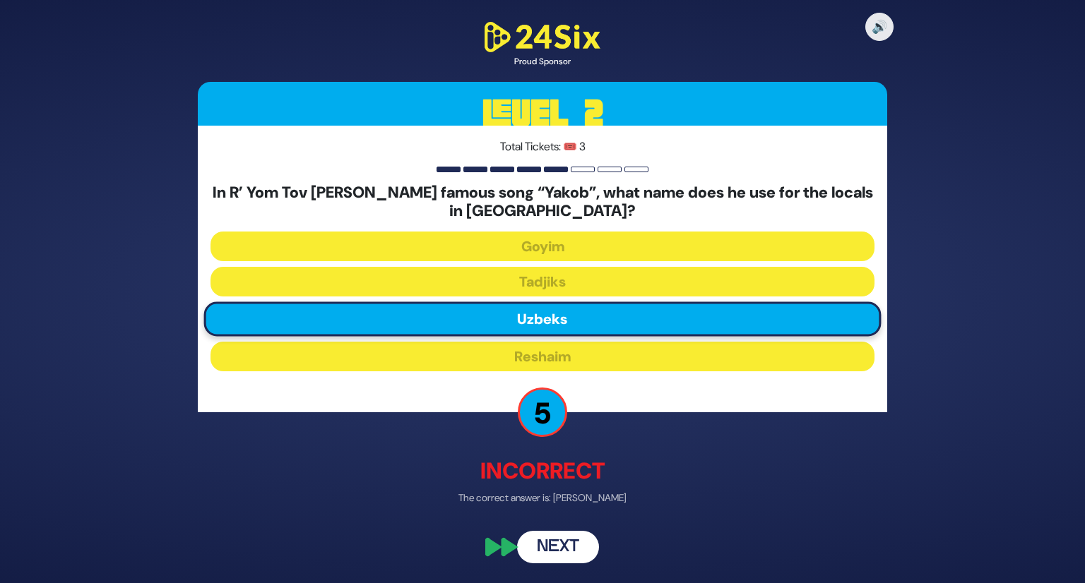
click at [550, 546] on button "Next" at bounding box center [558, 548] width 82 height 32
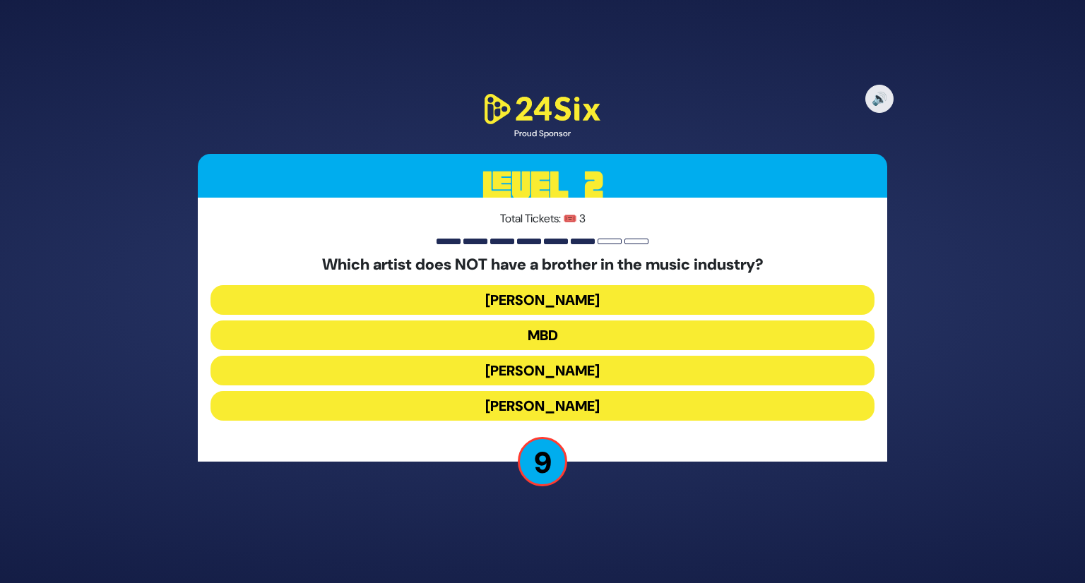
click at [567, 356] on button "MBD" at bounding box center [543, 371] width 664 height 30
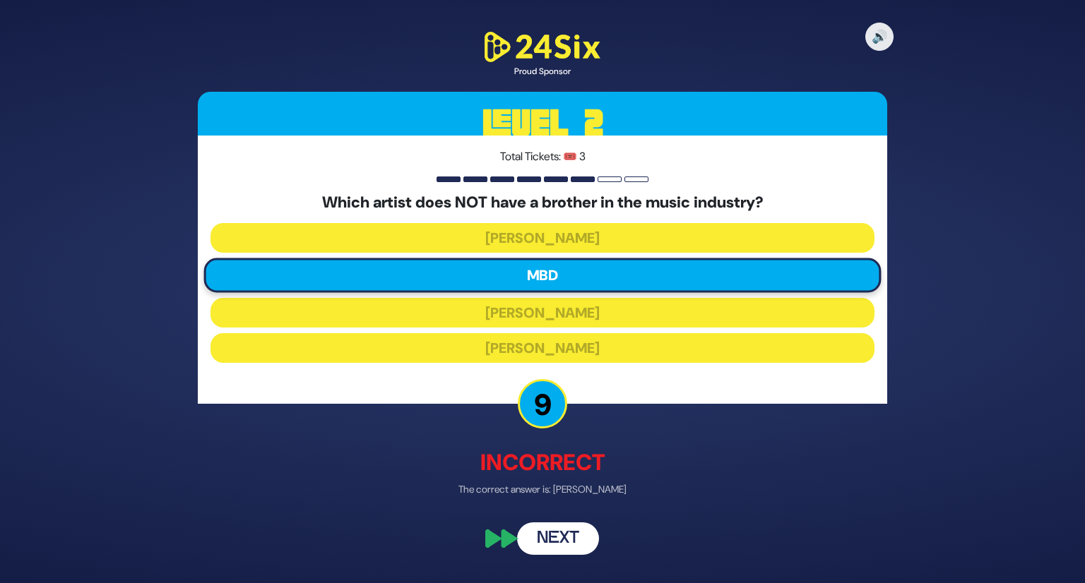
click at [575, 542] on button "Next" at bounding box center [558, 538] width 82 height 32
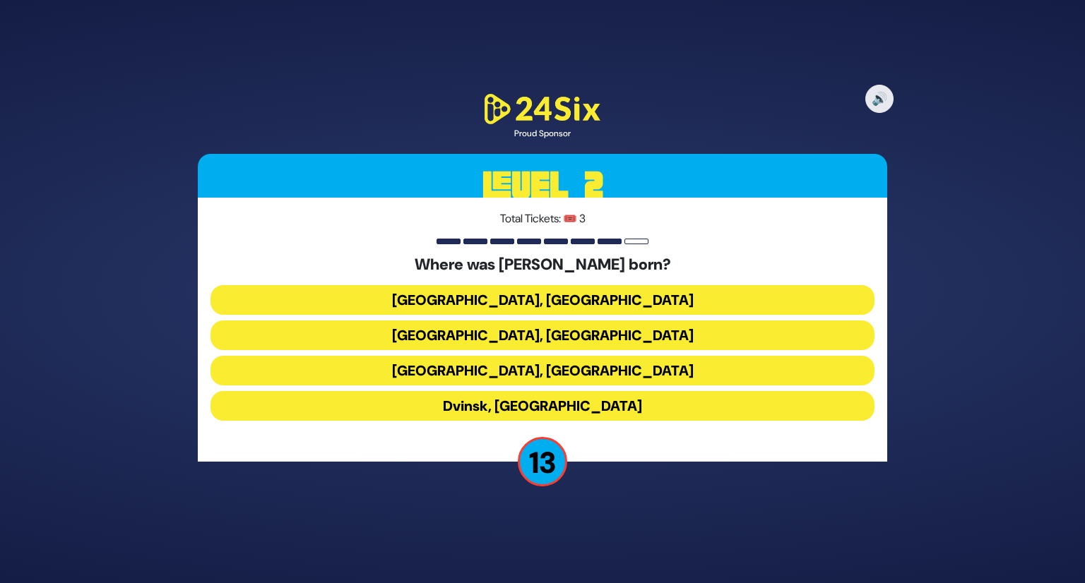
click at [569, 391] on button "Kraków, Poland" at bounding box center [543, 406] width 664 height 30
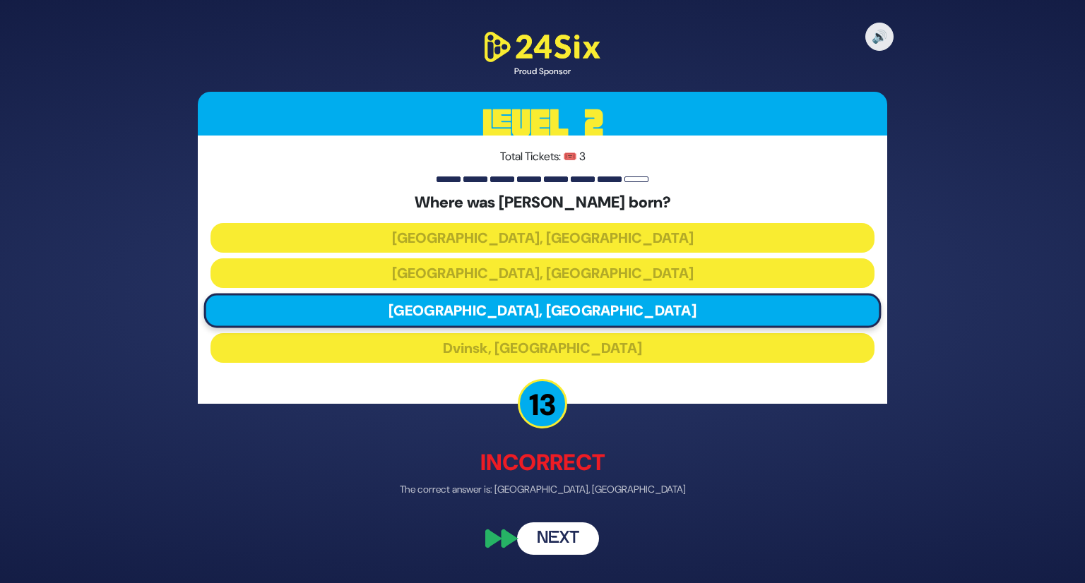
click at [572, 536] on button "Next" at bounding box center [558, 538] width 82 height 32
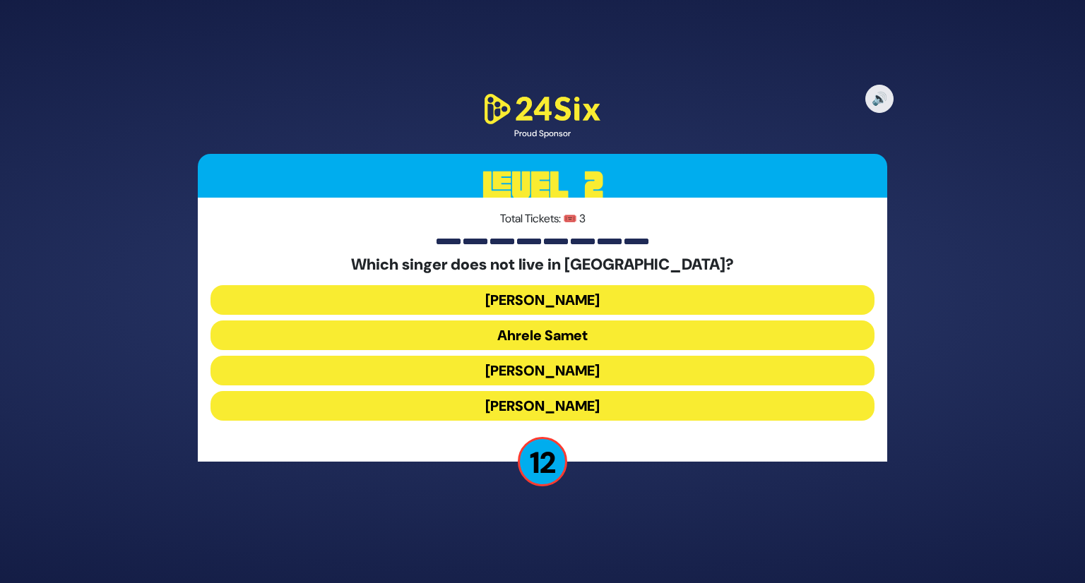
click at [574, 391] on button "Ari Goldwag" at bounding box center [543, 406] width 664 height 30
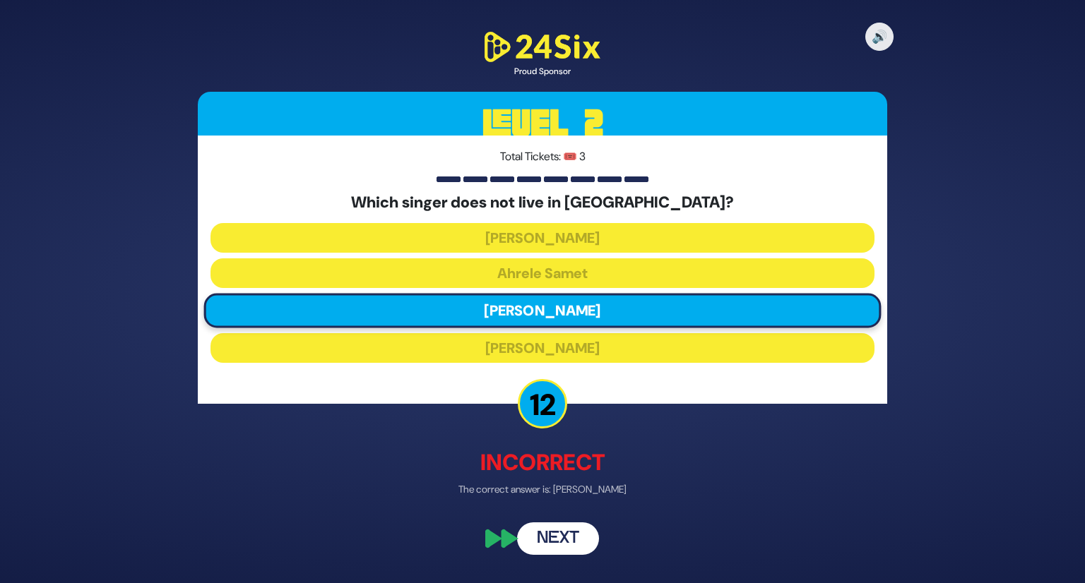
click at [576, 535] on button "Next" at bounding box center [558, 538] width 82 height 32
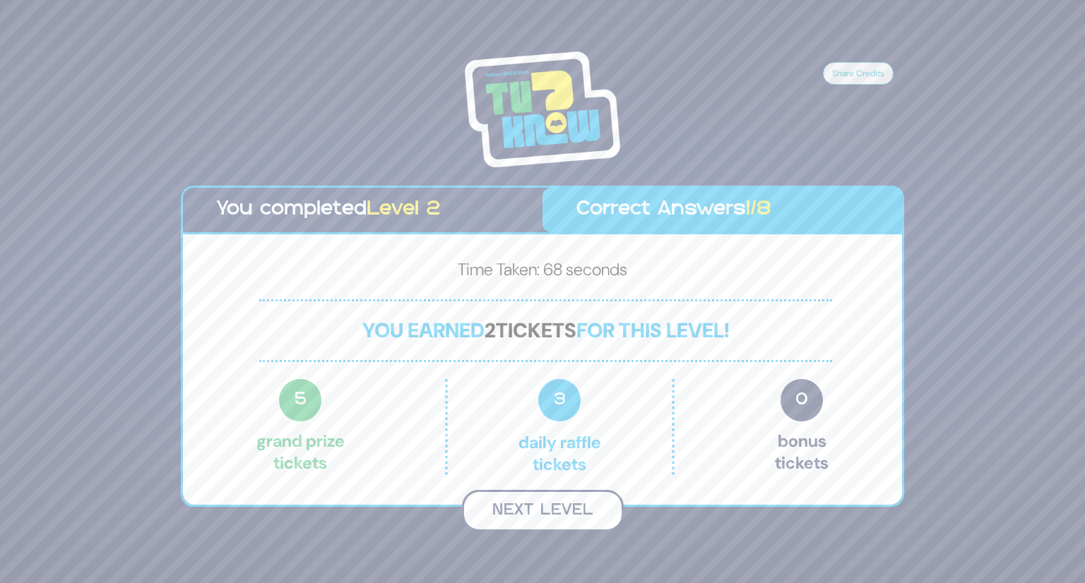
click at [585, 511] on button "Next Level" at bounding box center [543, 511] width 162 height 42
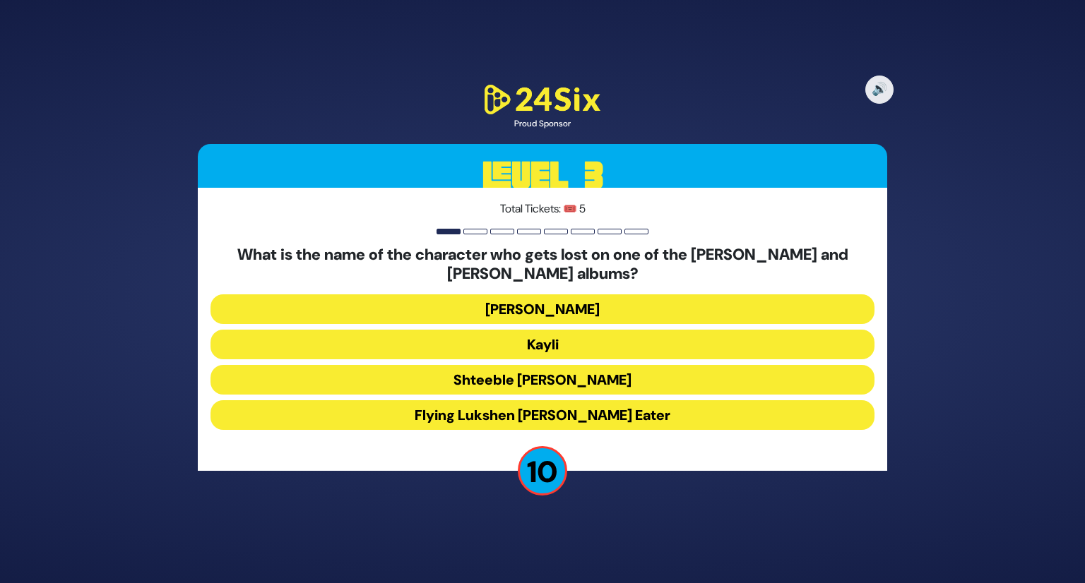
click at [591, 330] on button "Moishe Shmiel" at bounding box center [543, 345] width 664 height 30
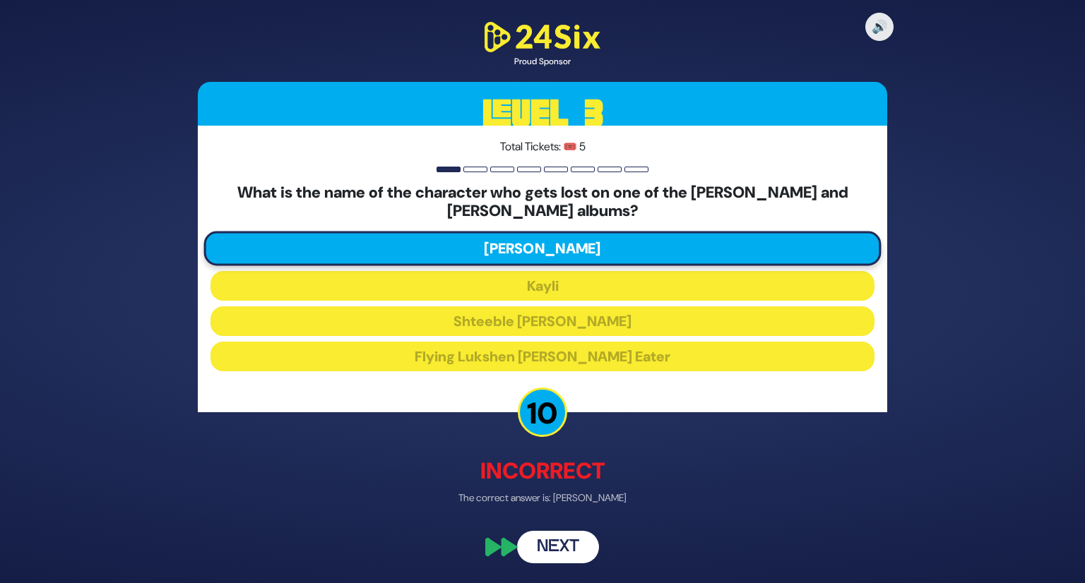
click at [564, 533] on button "Next" at bounding box center [558, 548] width 82 height 32
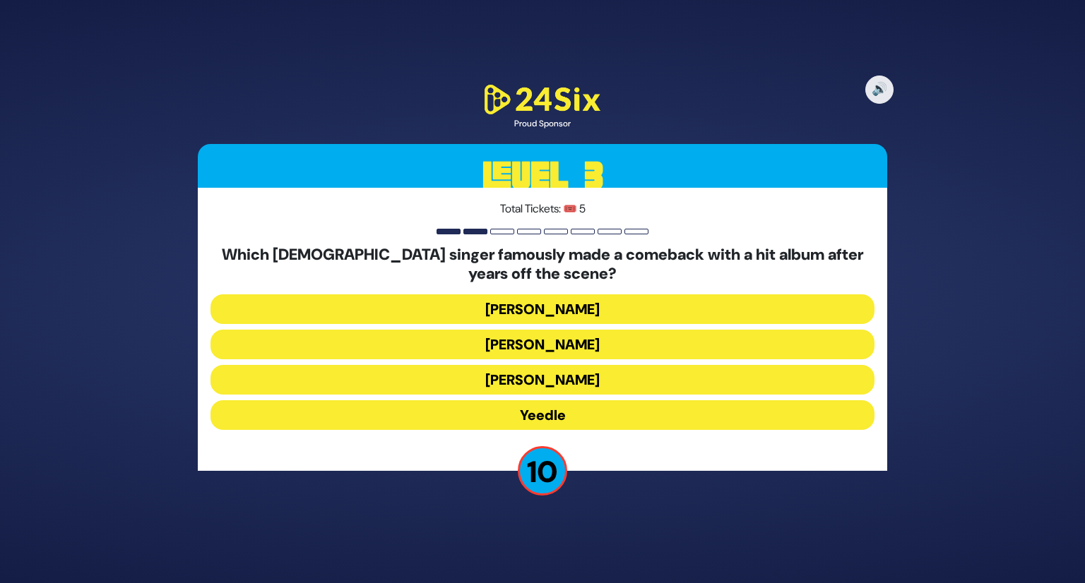
click at [554, 413] on button "Yeedle" at bounding box center [543, 416] width 664 height 30
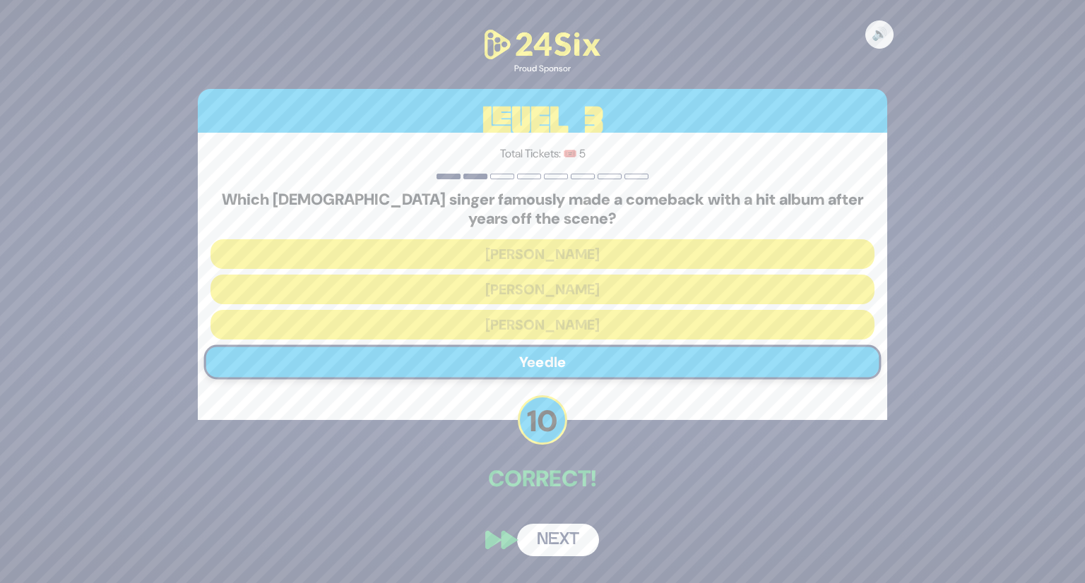
click at [561, 538] on button "Next" at bounding box center [558, 540] width 82 height 32
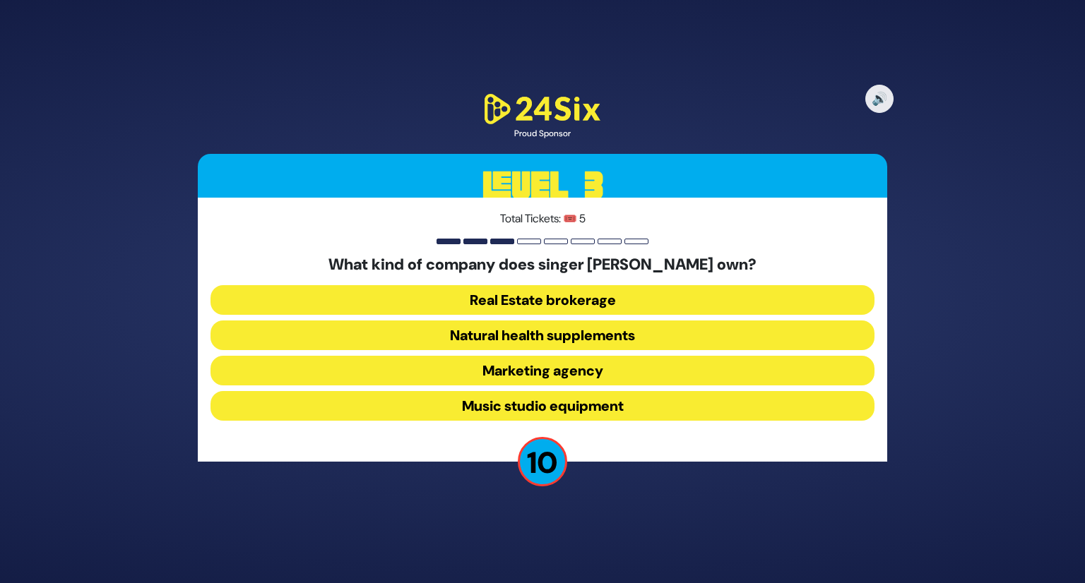
click at [559, 321] on button "Real Estate brokerage" at bounding box center [543, 336] width 664 height 30
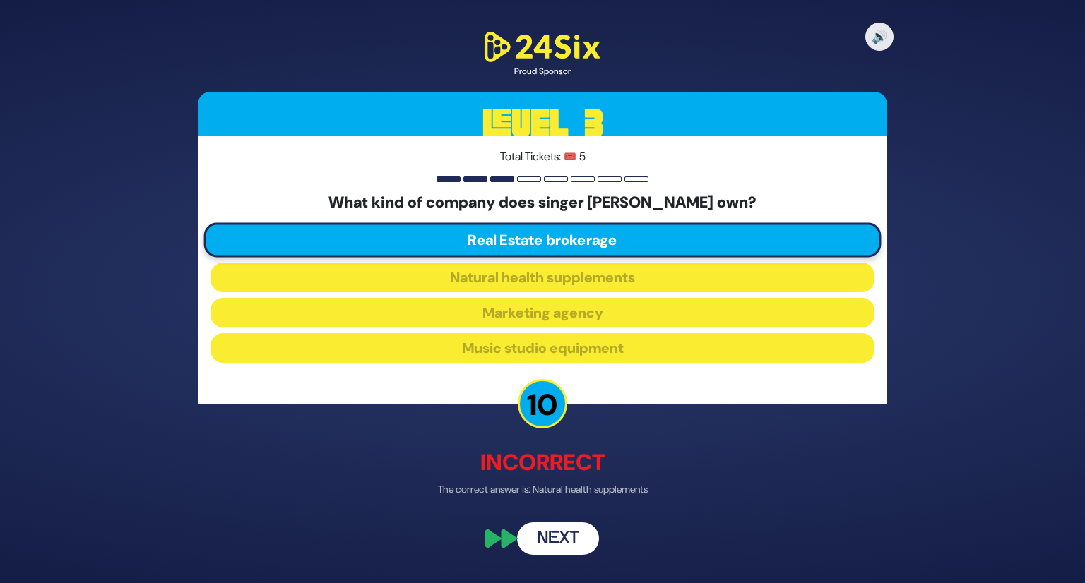
click at [574, 547] on button "Next" at bounding box center [558, 538] width 82 height 32
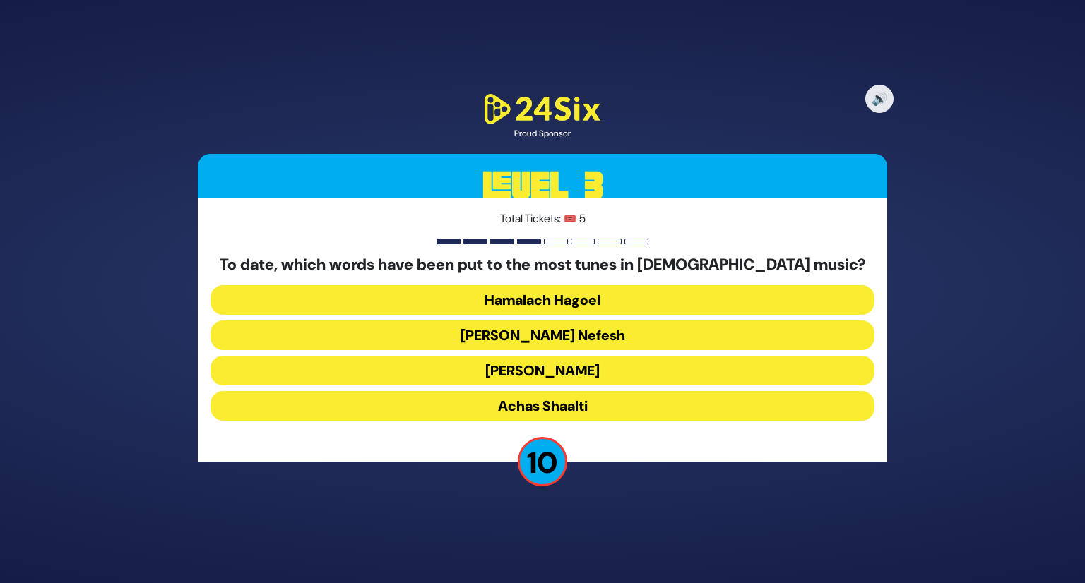
click at [587, 391] on button "Ani Maamin" at bounding box center [543, 406] width 664 height 30
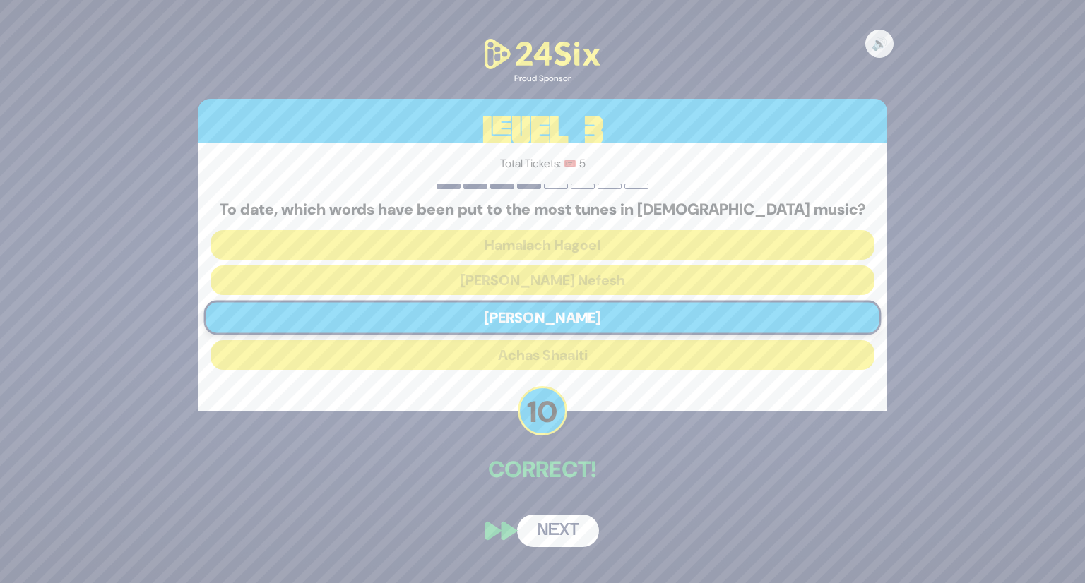
click at [557, 533] on button "Next" at bounding box center [558, 531] width 82 height 32
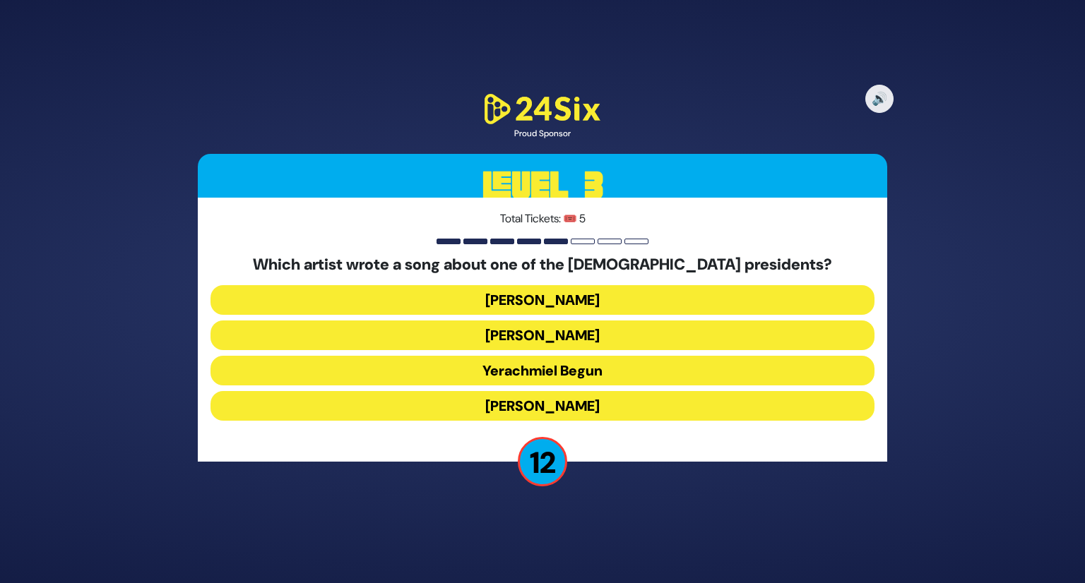
click at [581, 391] on button "Yerachmiel Begun" at bounding box center [543, 406] width 664 height 30
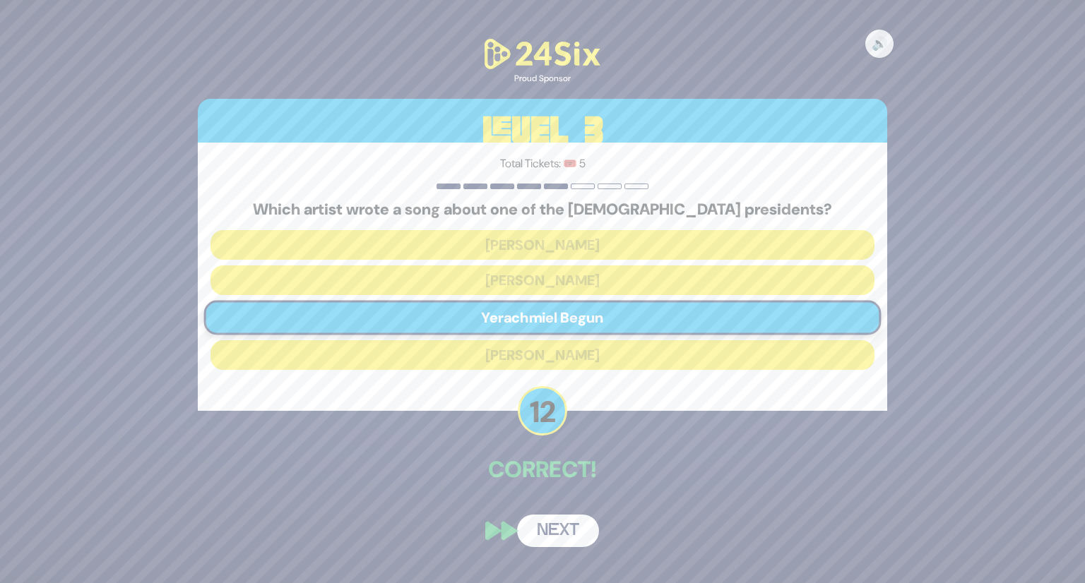
click at [571, 528] on button "Next" at bounding box center [558, 531] width 82 height 32
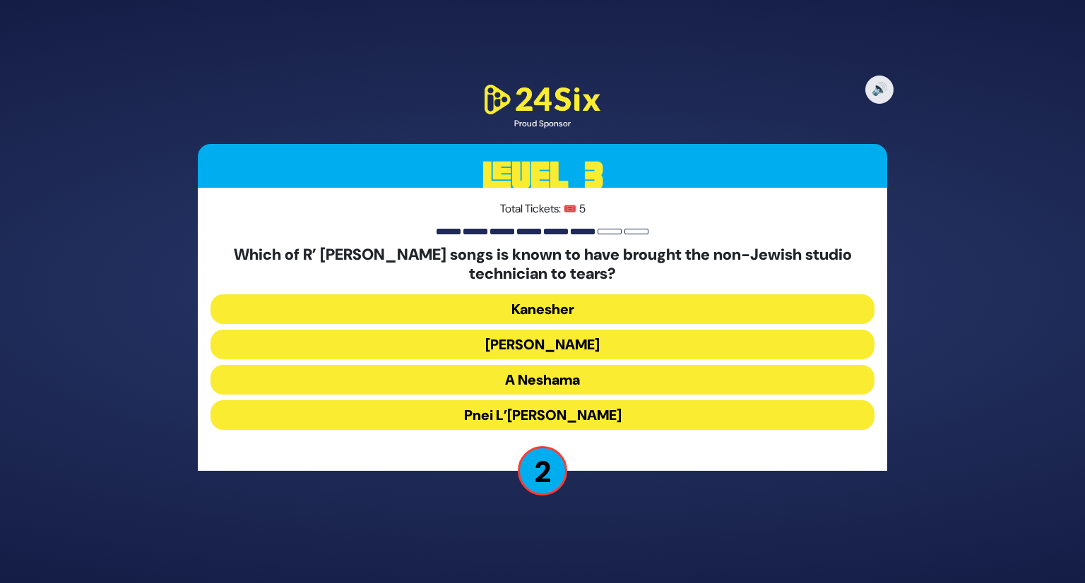
click at [577, 365] on button "Elokai Neshama" at bounding box center [543, 380] width 664 height 30
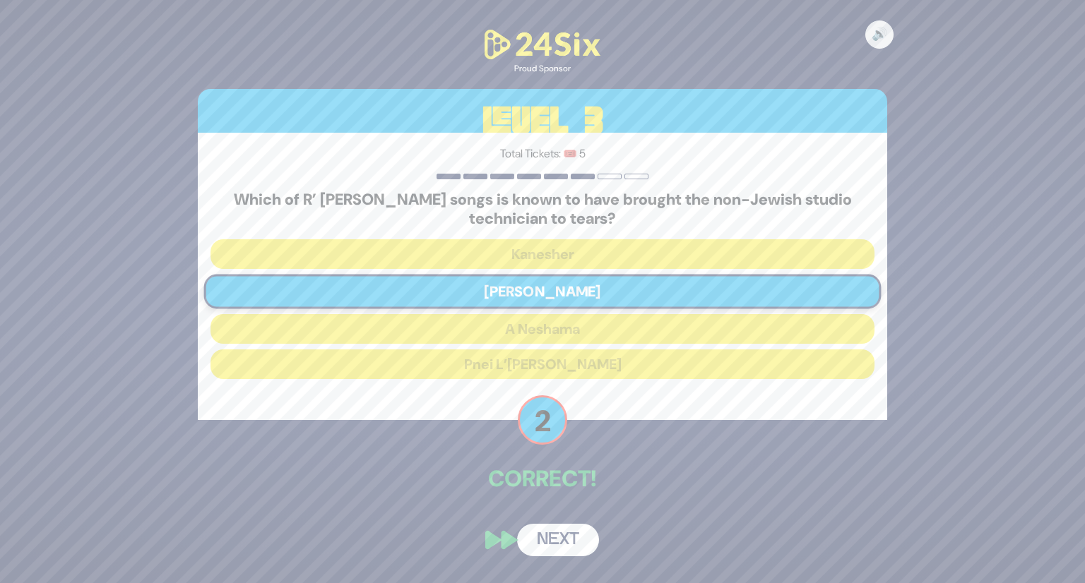
click at [543, 544] on button "Next" at bounding box center [558, 540] width 82 height 32
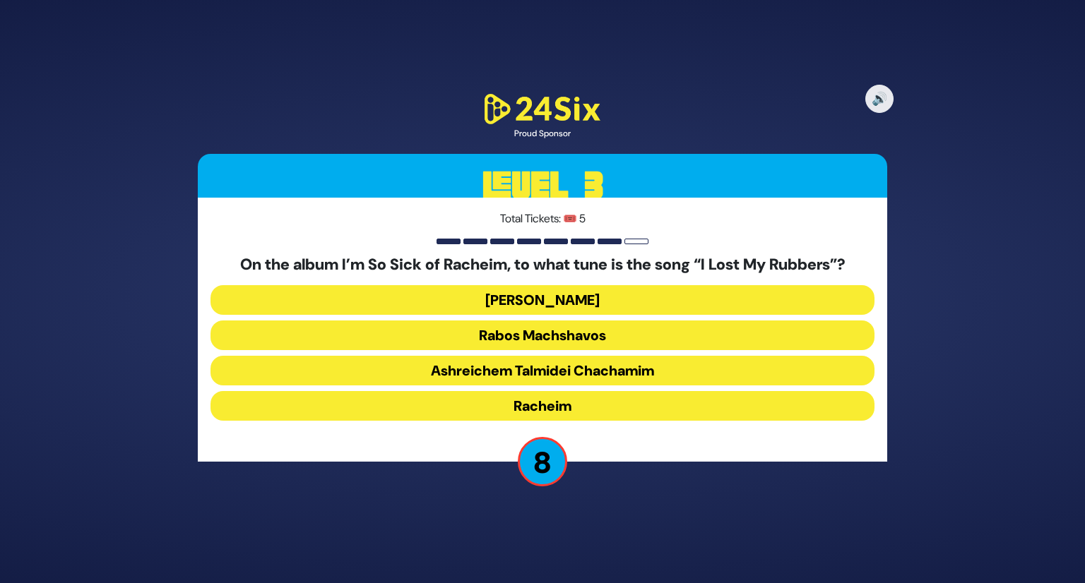
click at [616, 356] on button "Rabos Machshavos" at bounding box center [543, 371] width 664 height 30
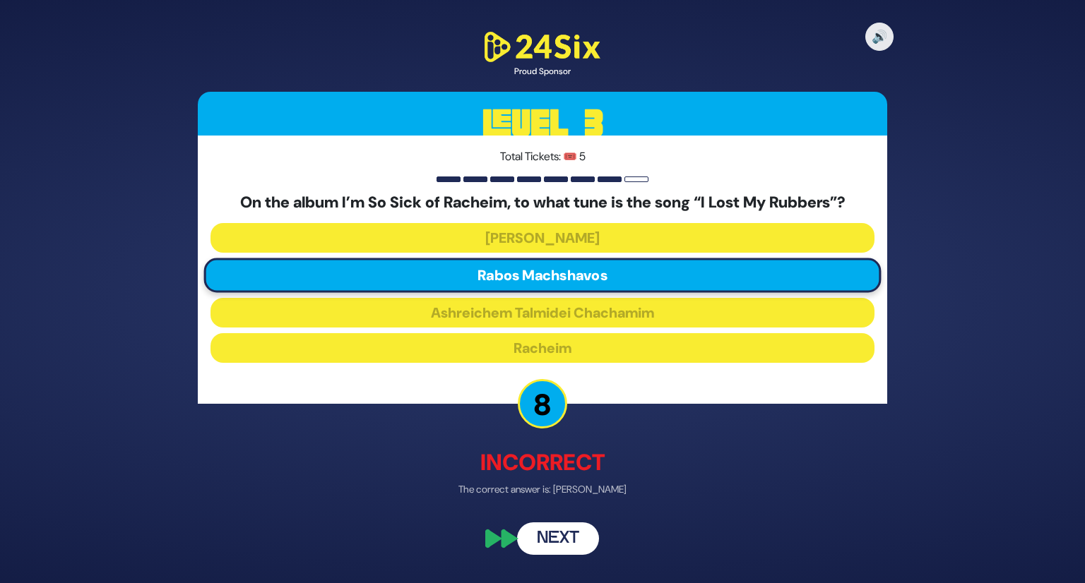
click at [547, 538] on button "Next" at bounding box center [558, 538] width 82 height 32
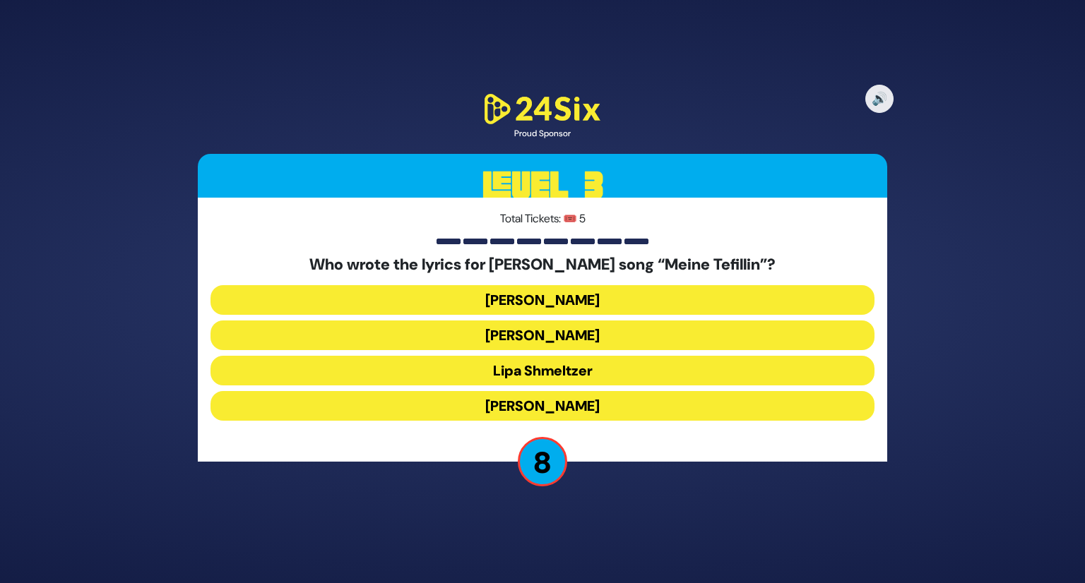
click at [588, 407] on button "Pinky Weber" at bounding box center [543, 406] width 664 height 30
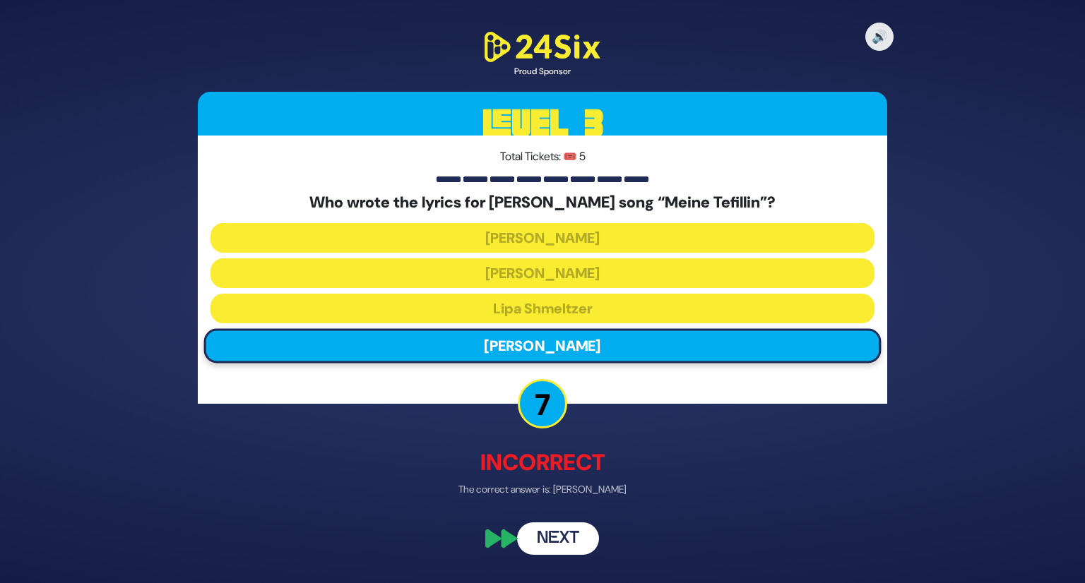
click at [559, 533] on button "Next" at bounding box center [558, 538] width 82 height 32
